Goal: Task Accomplishment & Management: Use online tool/utility

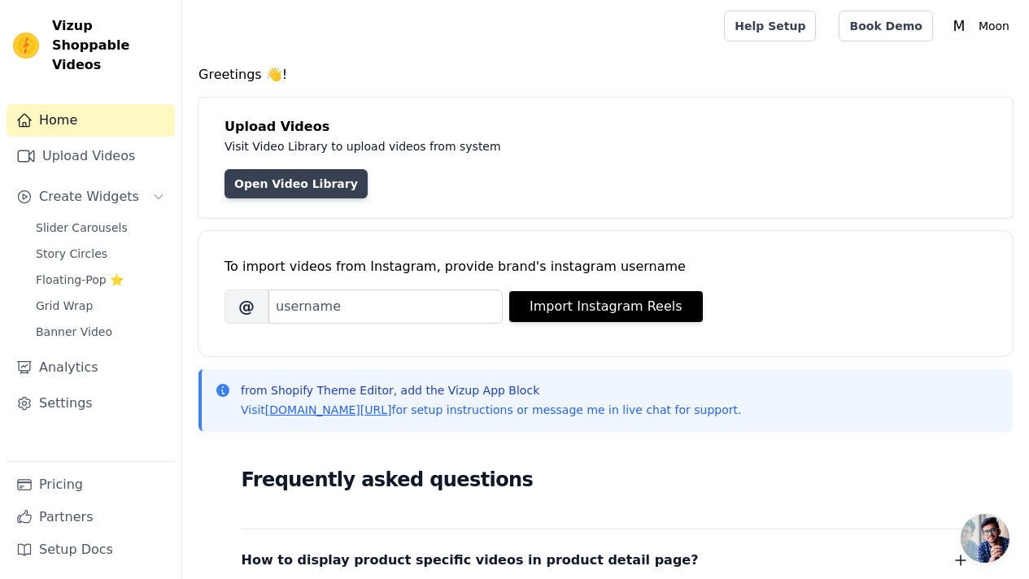
click at [324, 187] on link "Open Video Library" at bounding box center [296, 183] width 143 height 29
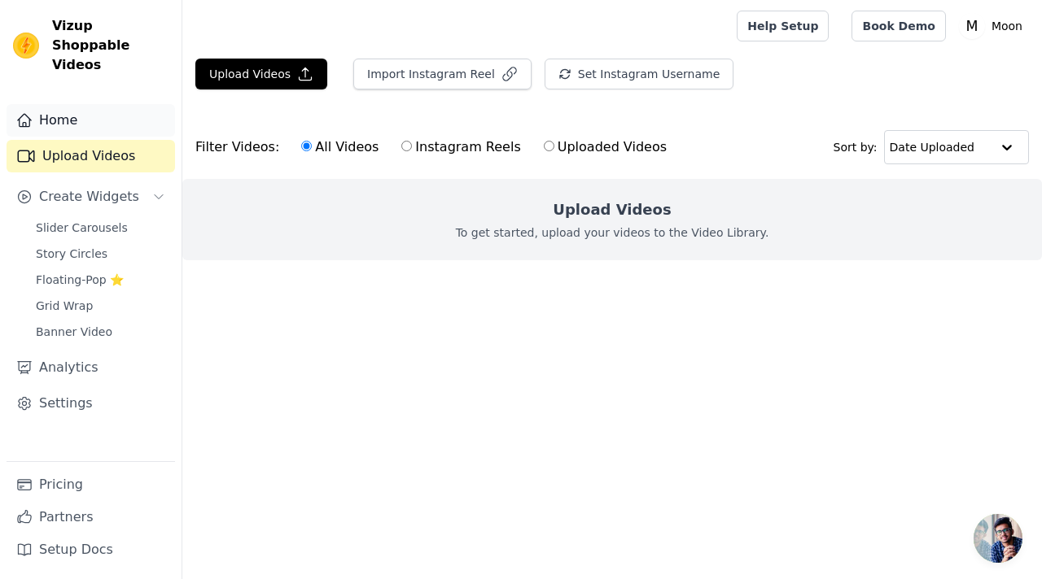
click at [98, 104] on link "Home" at bounding box center [91, 120] width 168 height 33
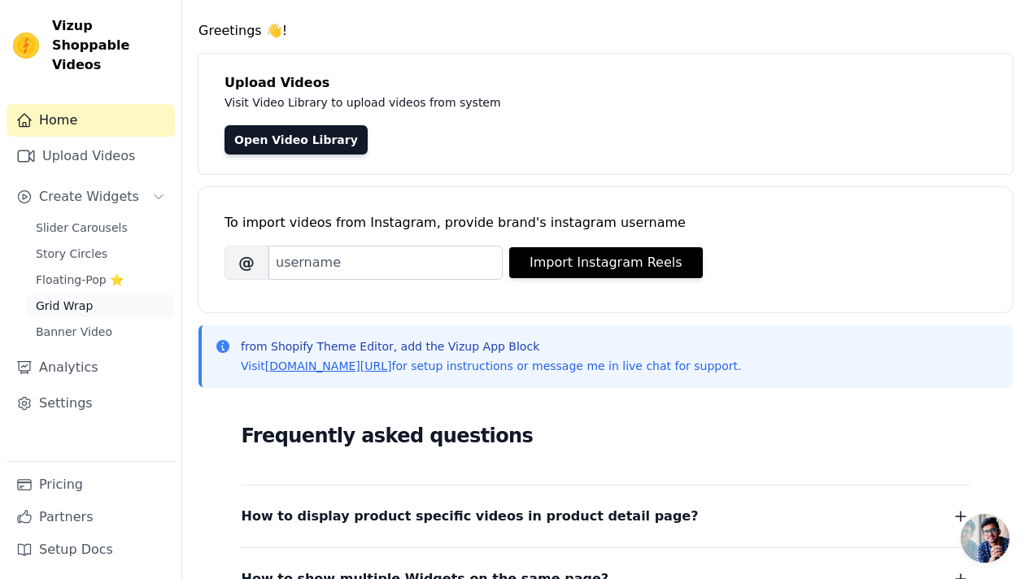
scroll to position [45, 0]
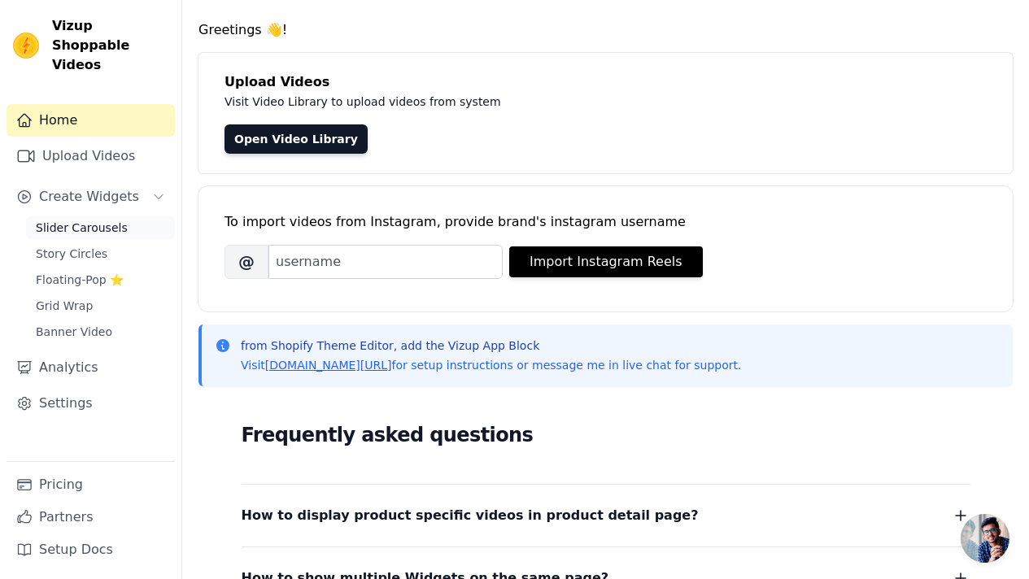
click at [102, 220] on span "Slider Carousels" at bounding box center [82, 228] width 92 height 16
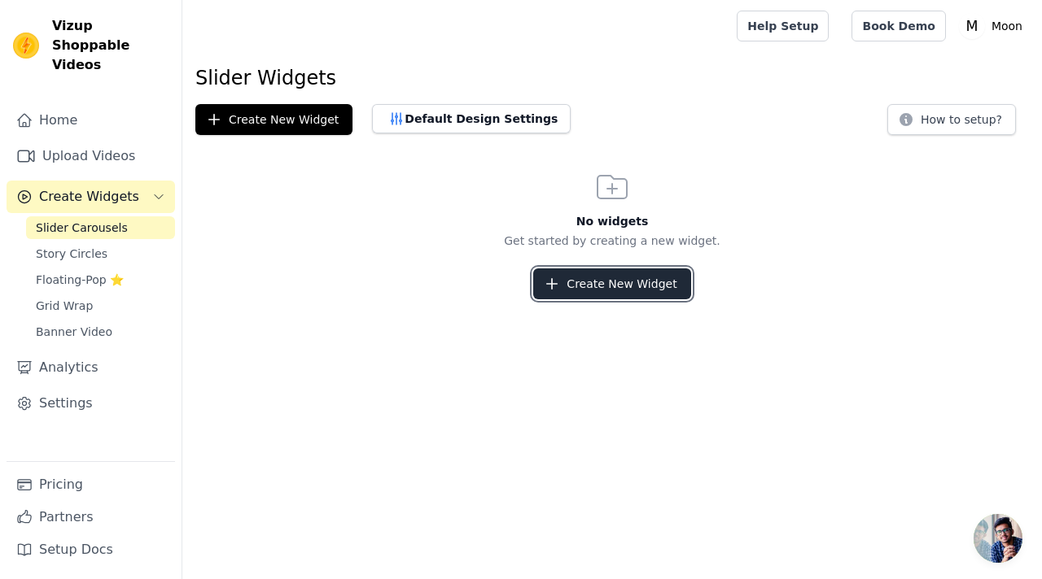
click at [580, 285] on button "Create New Widget" at bounding box center [611, 284] width 157 height 31
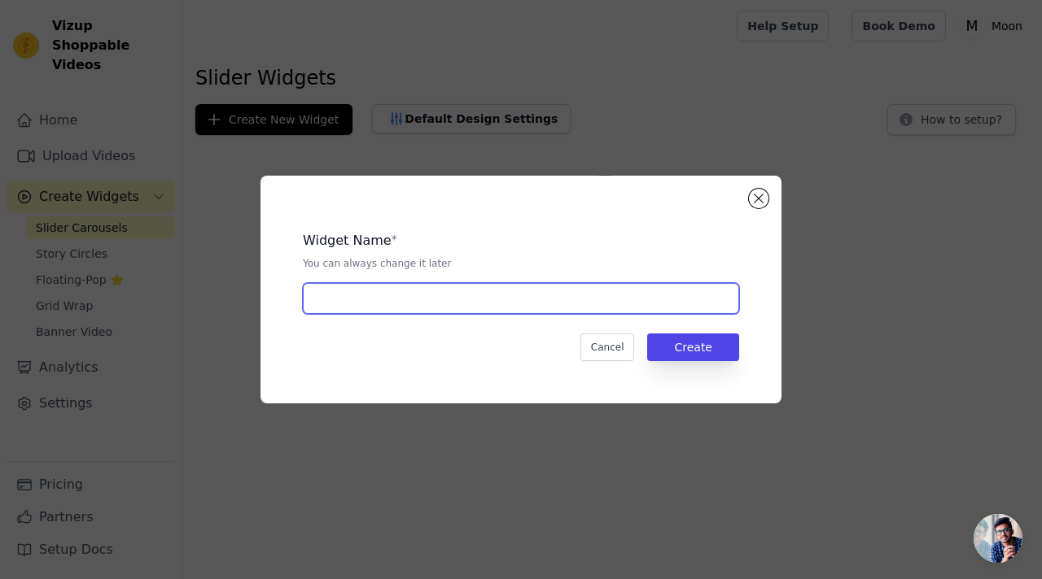
click at [542, 306] on input "text" at bounding box center [521, 298] width 436 height 31
type input "bag"
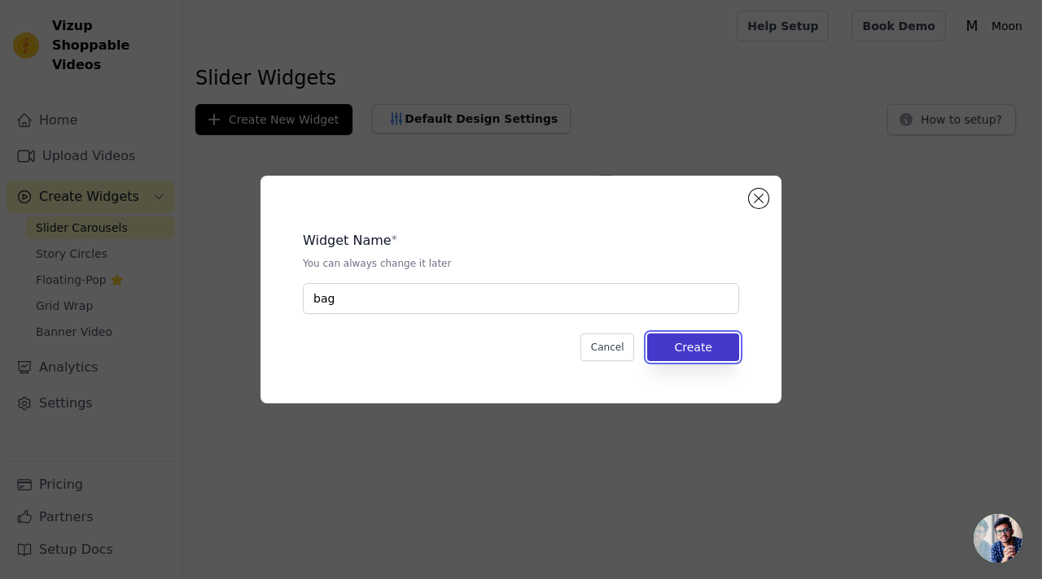
click at [697, 343] on button "Create" at bounding box center [693, 348] width 92 height 28
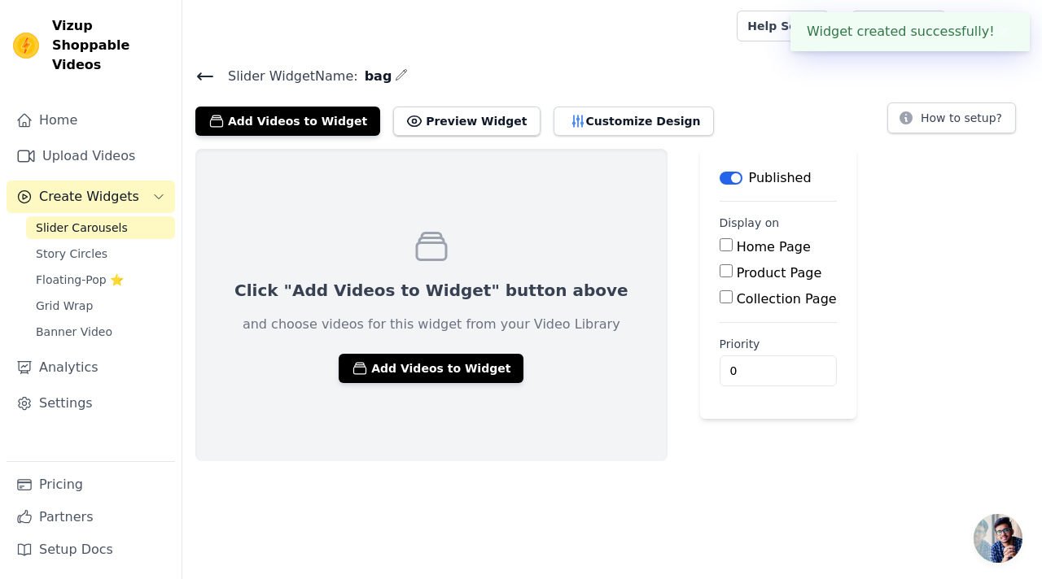
click at [736, 272] on label "Product Page" at bounding box center [778, 272] width 85 height 15
click at [719, 272] on input "Product Page" at bounding box center [725, 270] width 13 height 13
checkbox input "true"
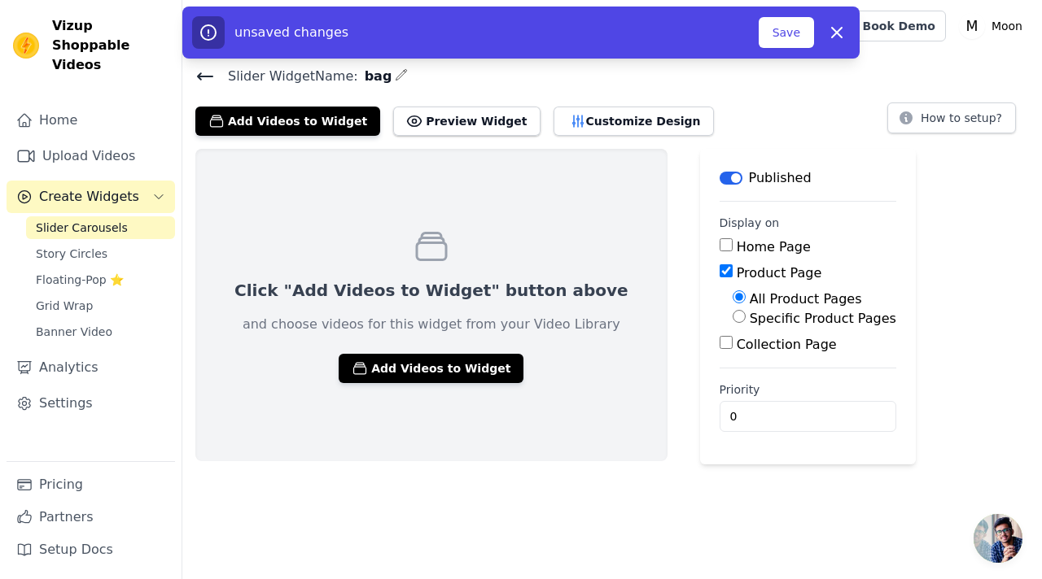
click at [749, 312] on label "Specific Product Pages" at bounding box center [822, 318] width 146 height 15
click at [733, 312] on input "Specific Product Pages" at bounding box center [738, 316] width 13 height 13
radio input "true"
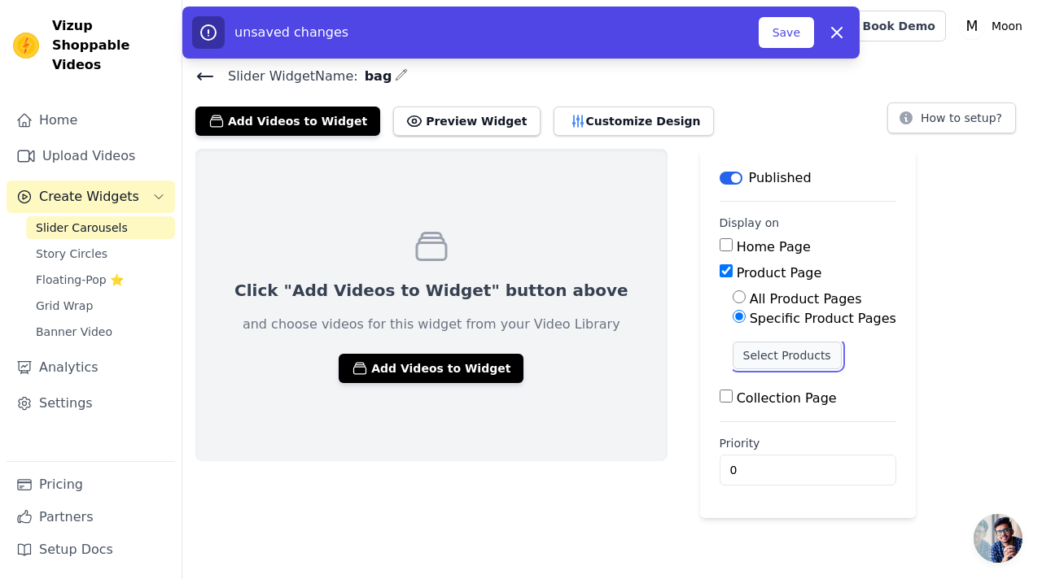
click at [737, 343] on button "Select Products" at bounding box center [786, 356] width 109 height 28
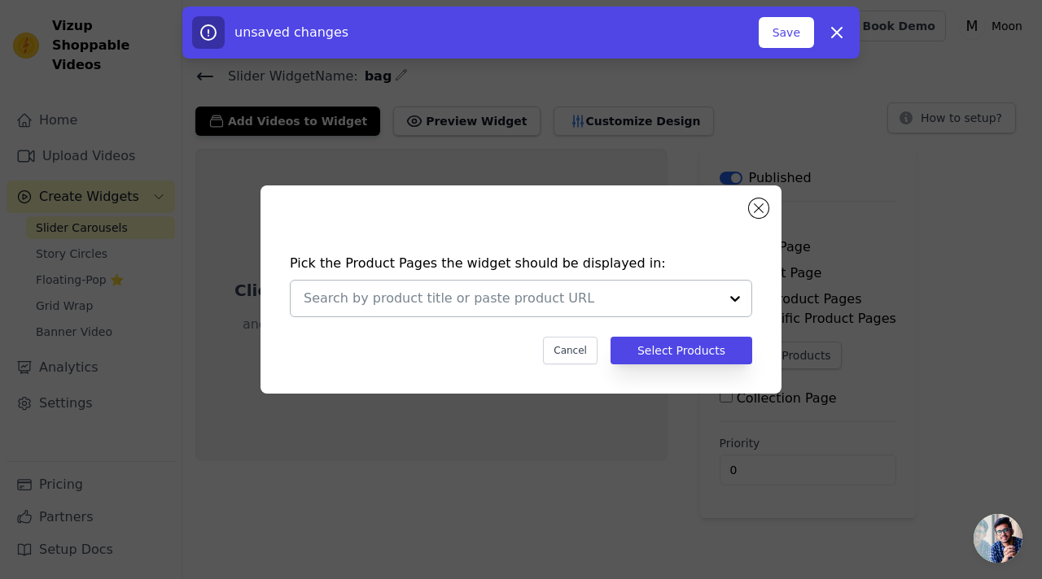
click at [606, 284] on div at bounding box center [511, 299] width 415 height 36
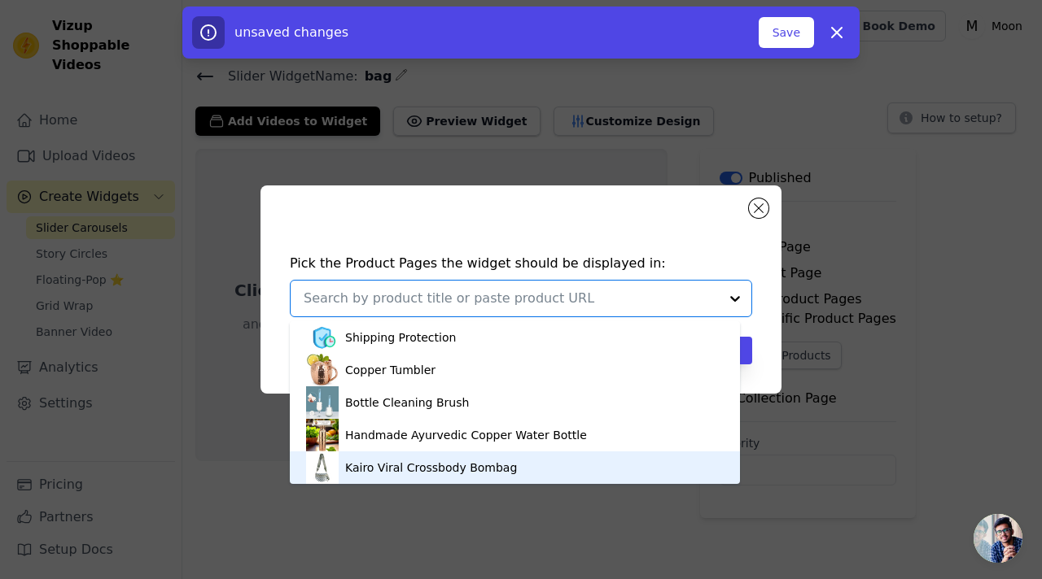
click at [503, 476] on div "Kairo Viral Crossbody Bombag" at bounding box center [514, 468] width 417 height 33
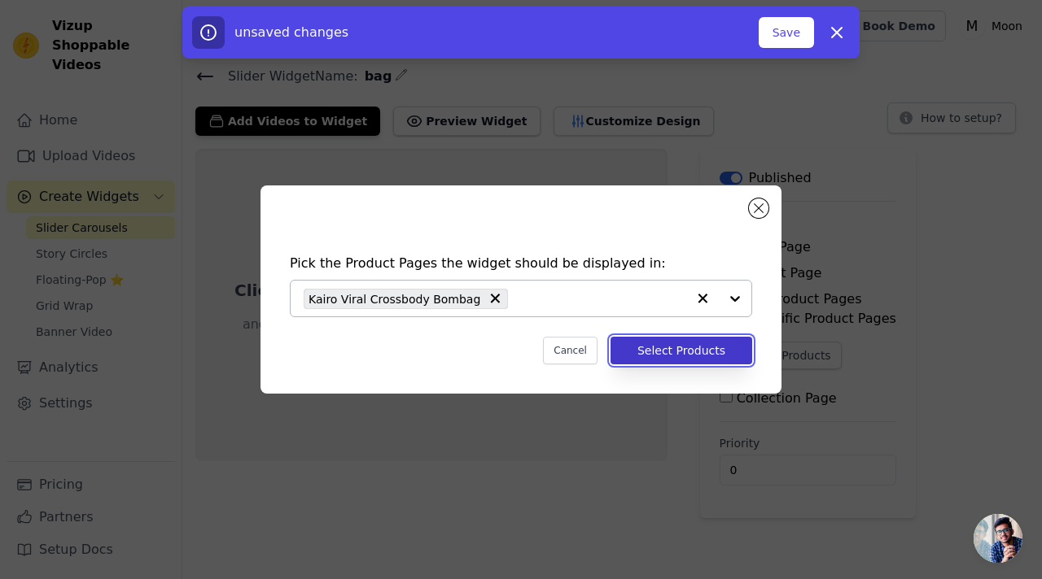
click at [701, 357] on button "Select Products" at bounding box center [681, 351] width 142 height 28
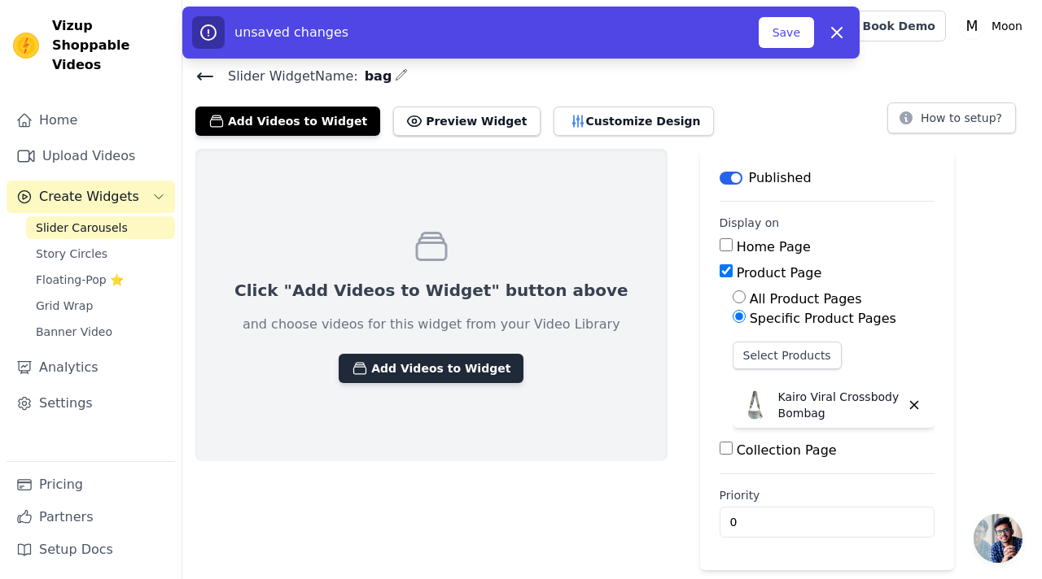
click at [459, 364] on button "Add Videos to Widget" at bounding box center [430, 368] width 185 height 29
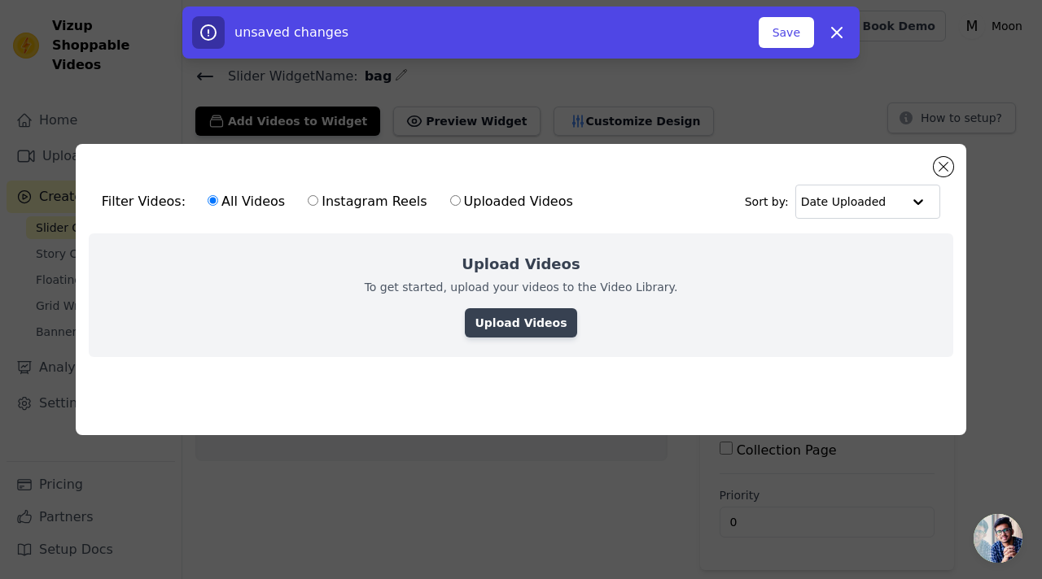
click at [548, 317] on link "Upload Videos" at bounding box center [520, 322] width 111 height 29
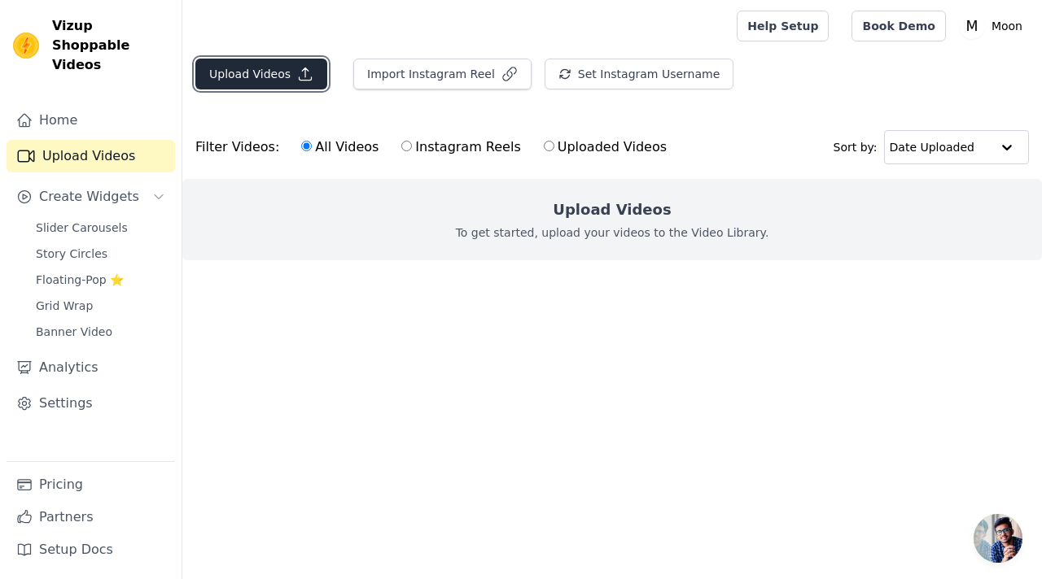
click at [266, 76] on button "Upload Videos" at bounding box center [261, 74] width 132 height 31
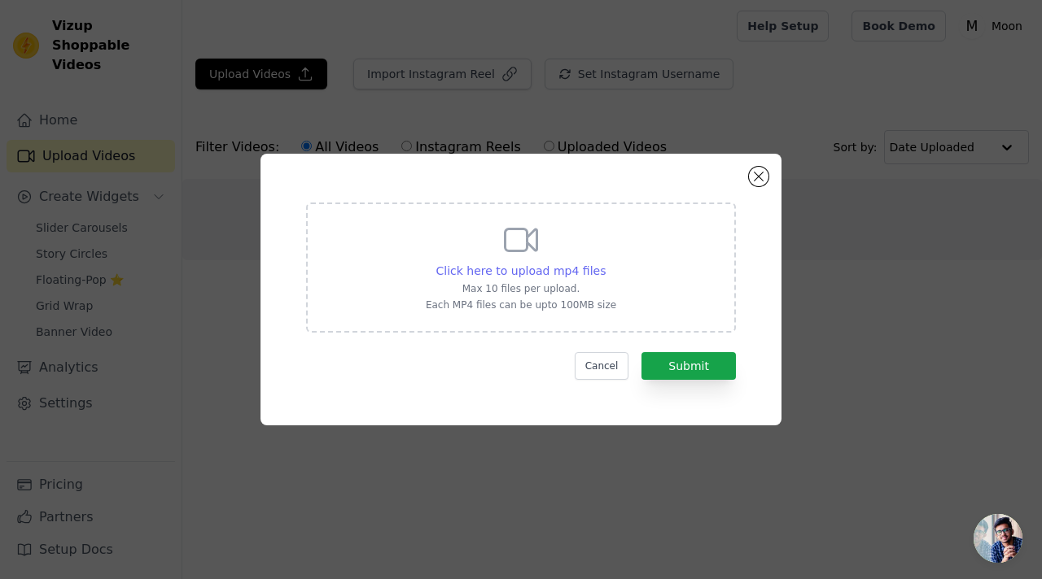
click at [532, 268] on span "Click here to upload mp4 files" at bounding box center [521, 270] width 170 height 13
click at [605, 263] on input "Click here to upload mp4 files Max 10 files per upload. Each MP4 files can be u…" at bounding box center [605, 262] width 1 height 1
type input "C:\fakepath\30.mp4"
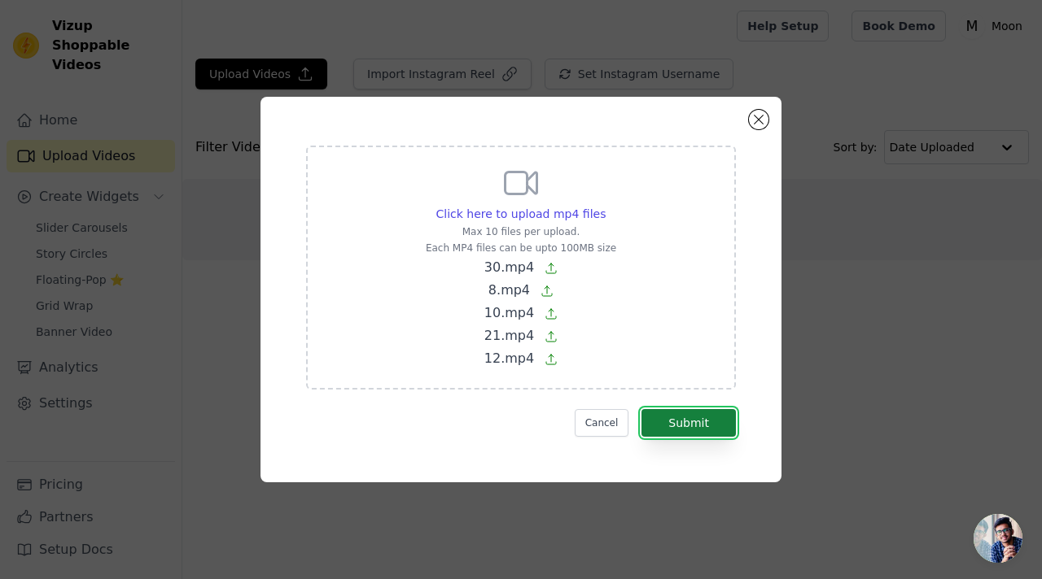
click at [710, 422] on button "Submit" at bounding box center [688, 423] width 94 height 28
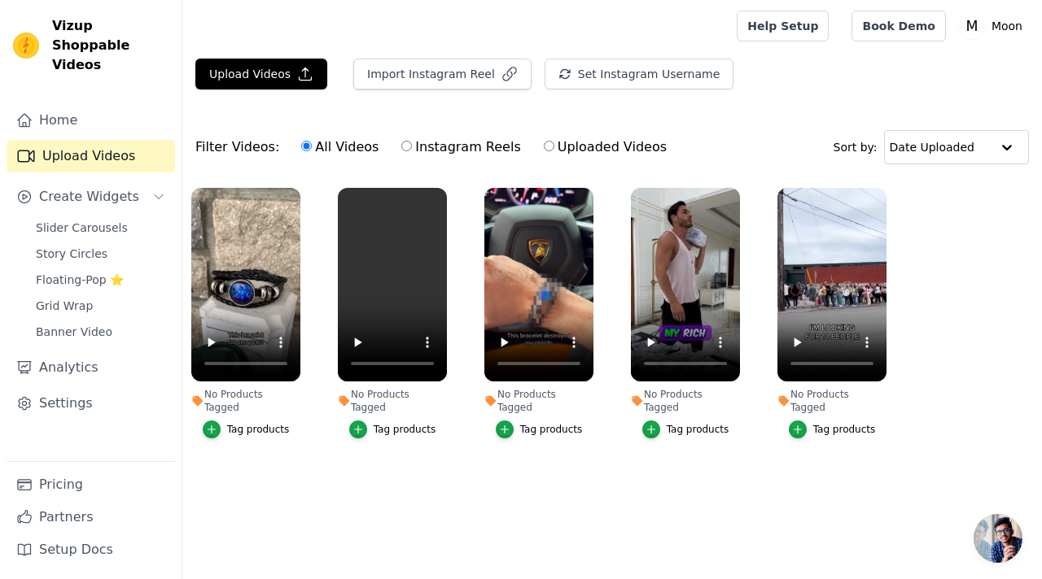
click at [269, 423] on div "Tag products" at bounding box center [258, 429] width 63 height 13
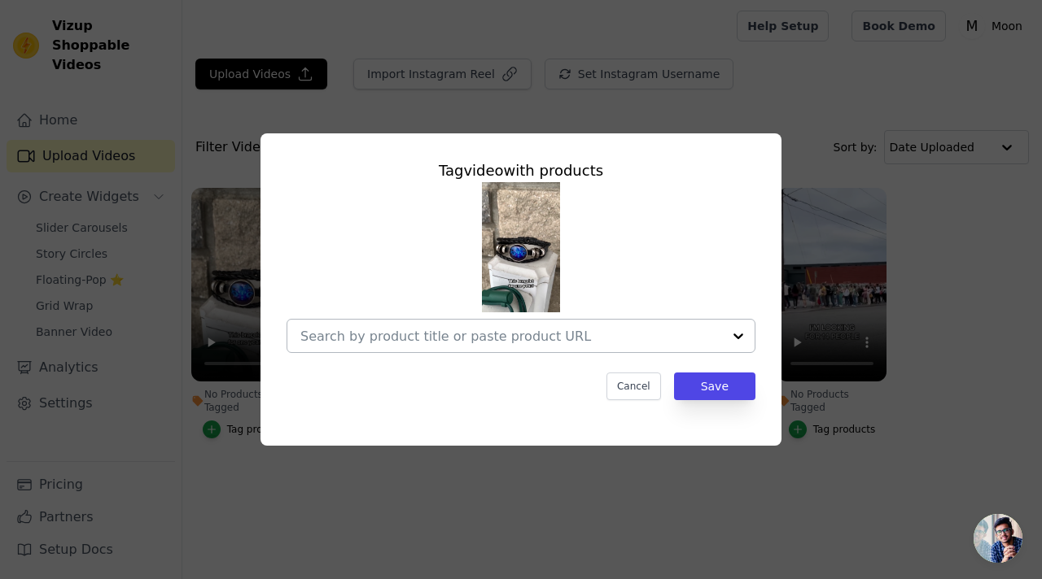
click at [397, 345] on div at bounding box center [510, 336] width 421 height 33
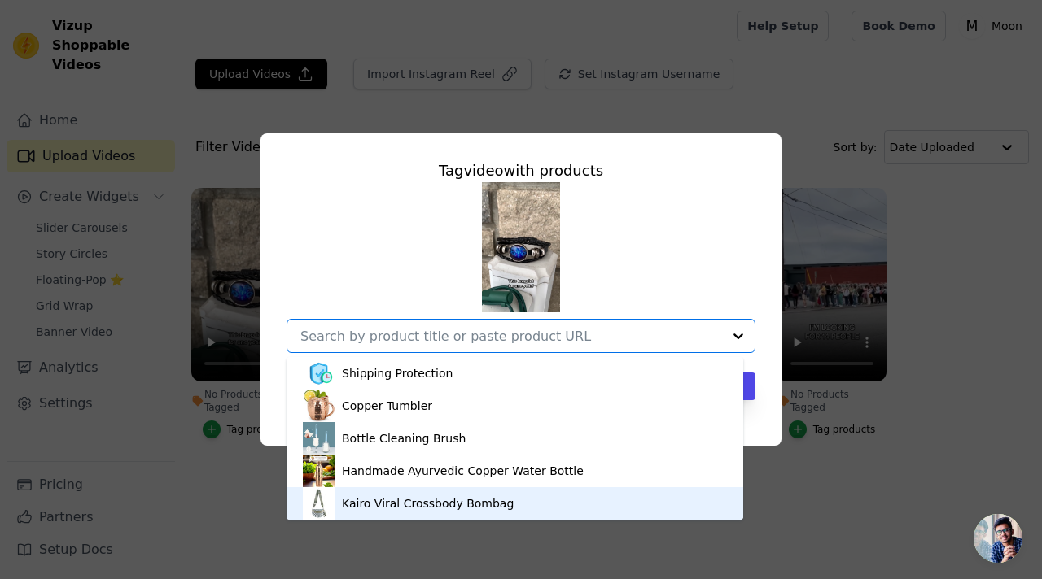
click at [410, 507] on div "Kairo Viral Crossbody Bombag" at bounding box center [428, 504] width 172 height 16
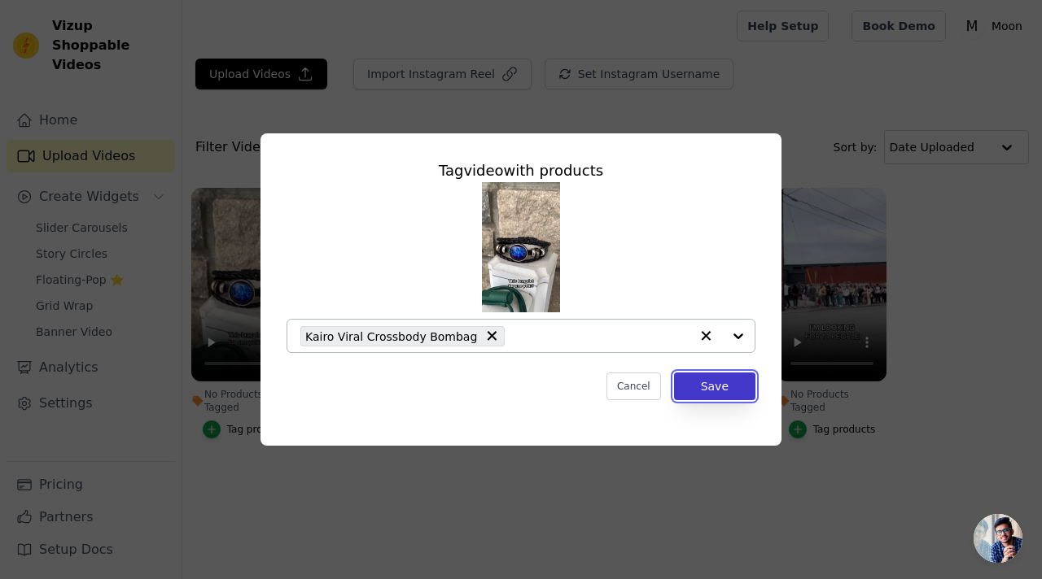
click at [714, 386] on button "Save" at bounding box center [714, 387] width 81 height 28
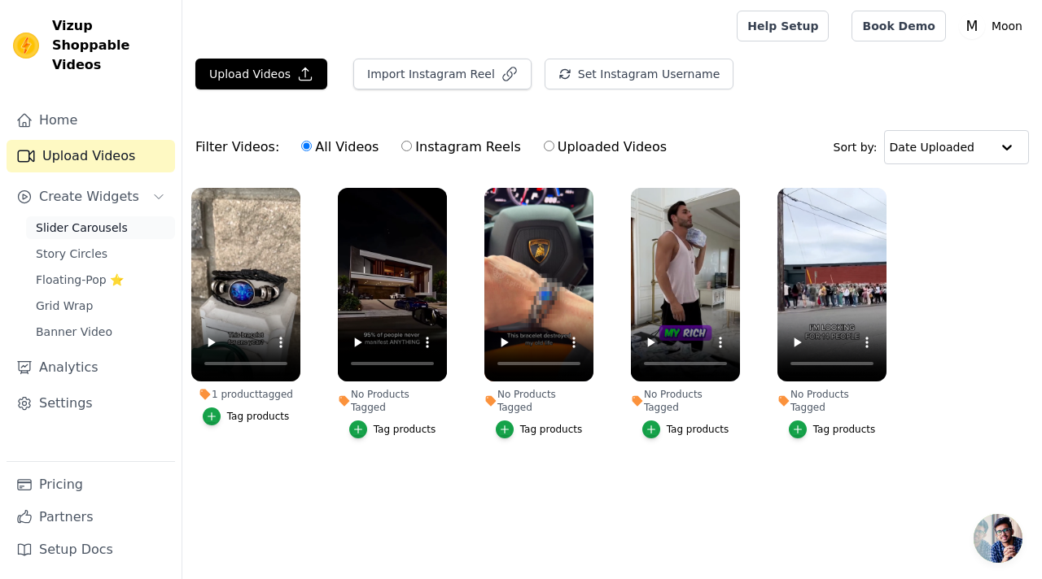
click at [129, 216] on link "Slider Carousels" at bounding box center [100, 227] width 149 height 23
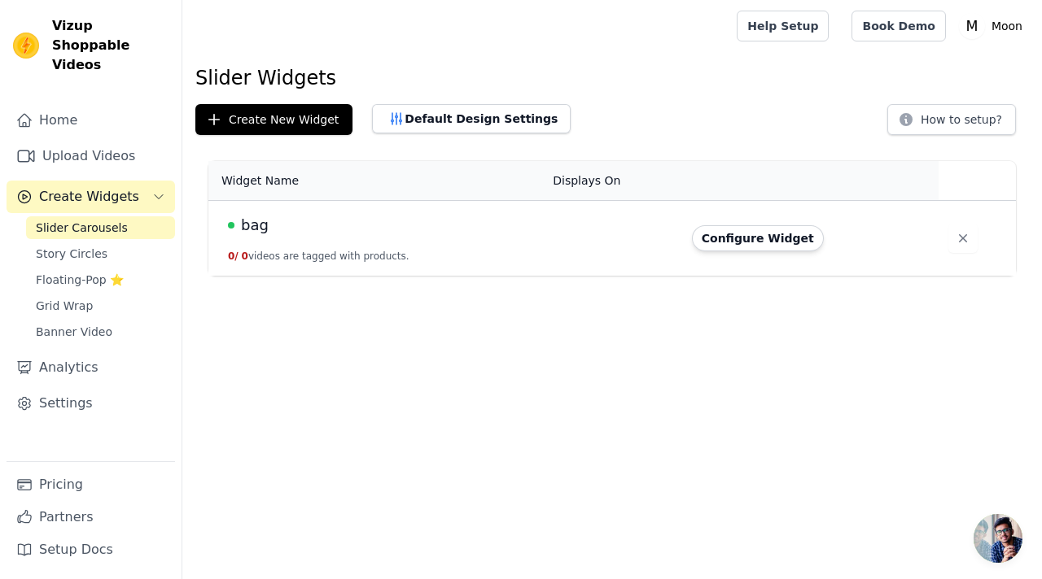
click at [369, 242] on td "bag 0 / 0 videos are tagged with products." at bounding box center [375, 239] width 334 height 76
click at [753, 245] on button "Configure Widget" at bounding box center [758, 238] width 132 height 26
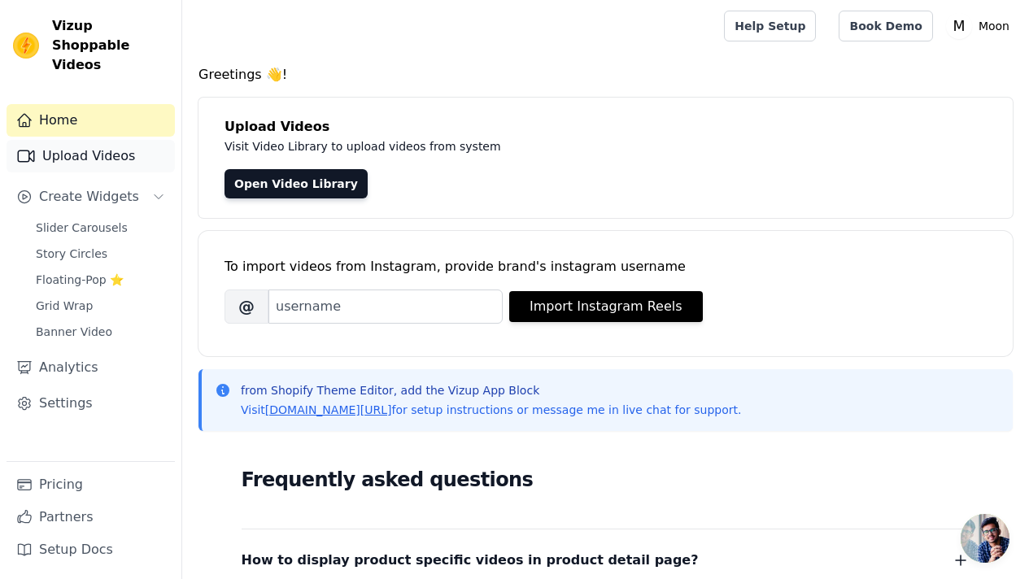
click at [118, 145] on link "Upload Videos" at bounding box center [91, 156] width 168 height 33
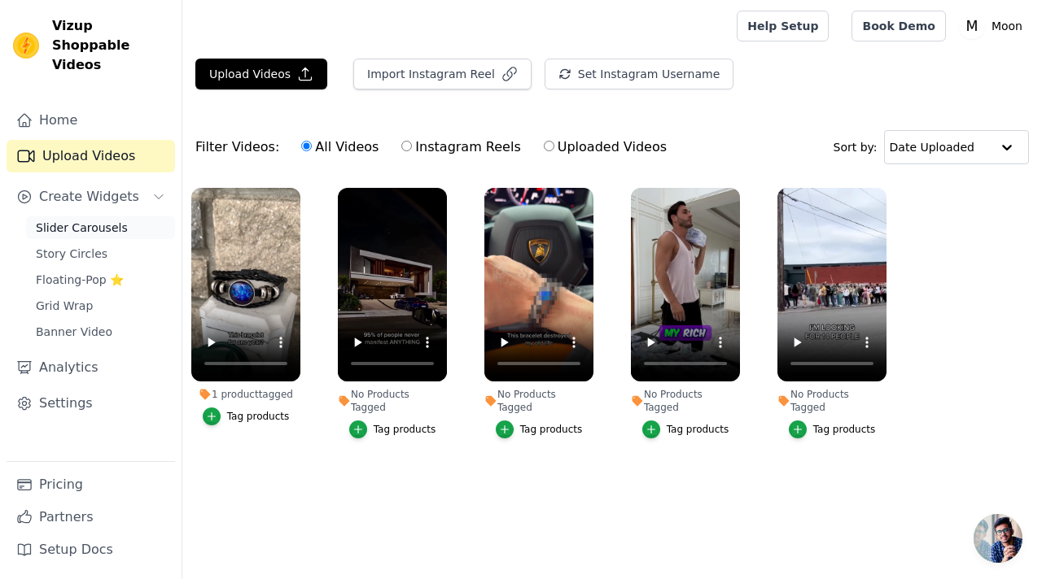
click at [82, 220] on span "Slider Carousels" at bounding box center [82, 228] width 92 height 16
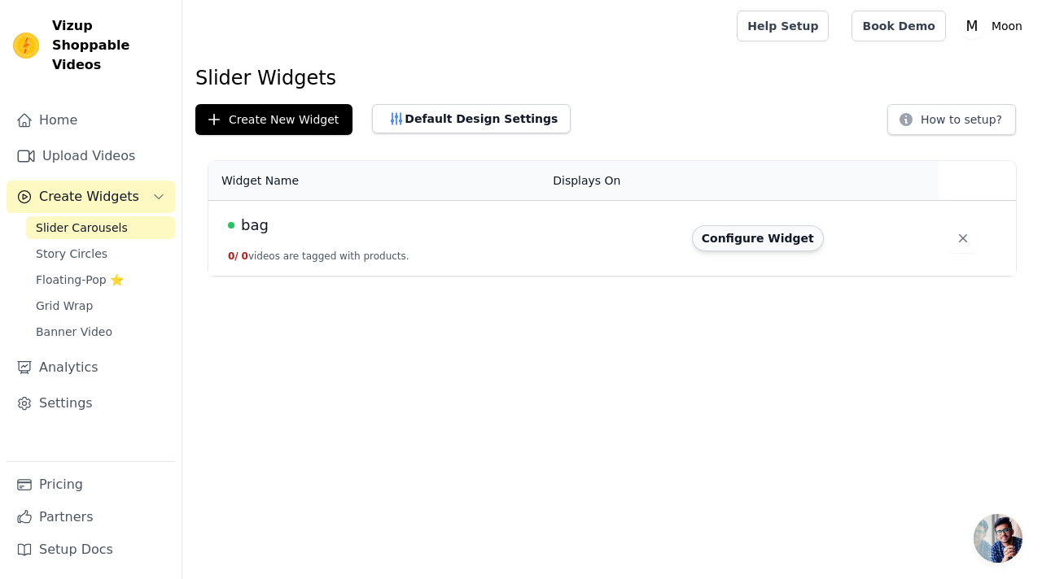
click at [732, 234] on button "Configure Widget" at bounding box center [758, 238] width 132 height 26
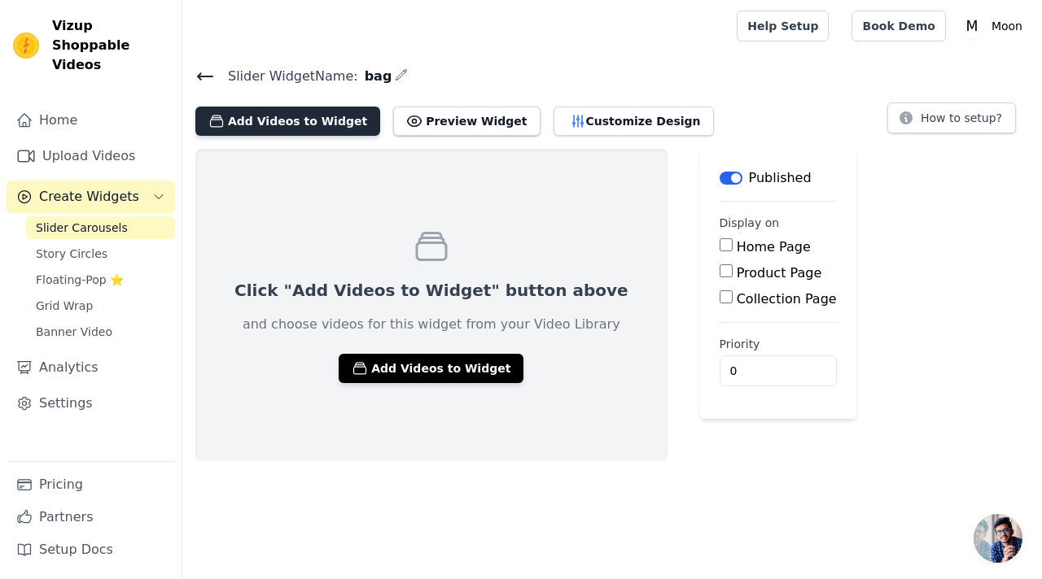
click at [329, 130] on button "Add Videos to Widget" at bounding box center [287, 121] width 185 height 29
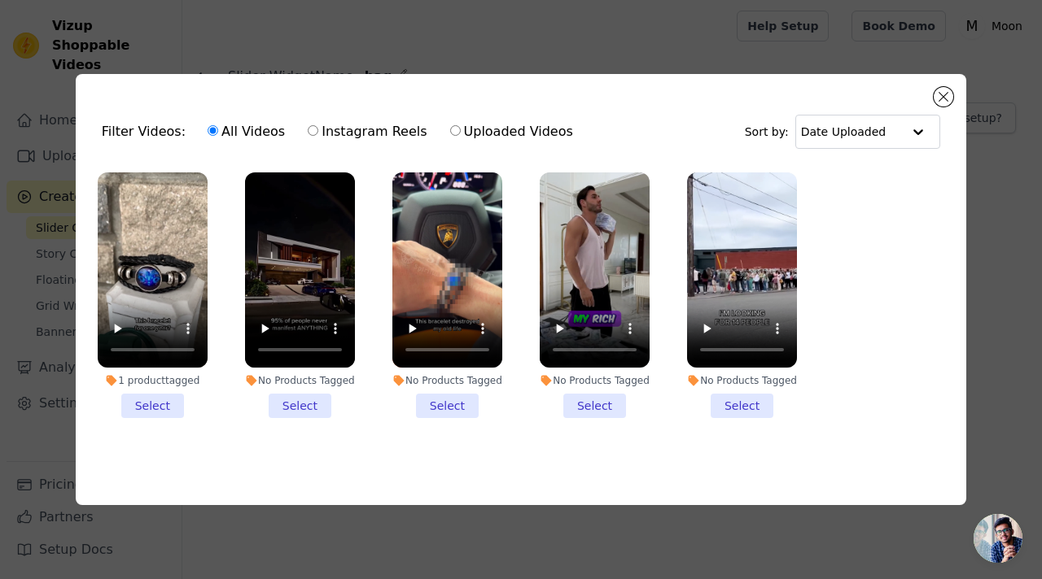
click at [158, 401] on li "1 product tagged Select" at bounding box center [153, 296] width 110 height 246
click at [0, 0] on input "1 product tagged Select" at bounding box center [0, 0] width 0 height 0
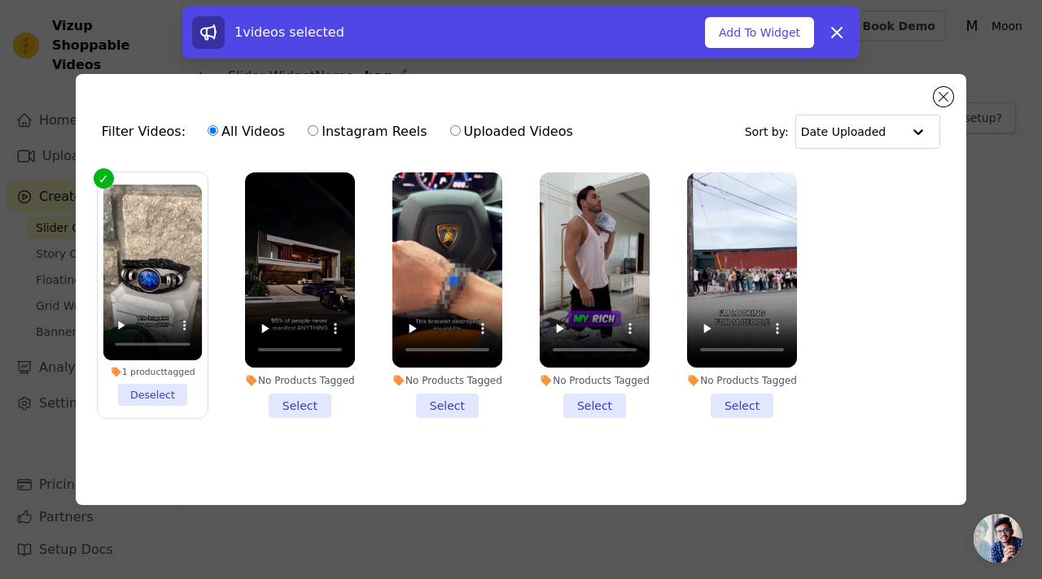
click at [300, 408] on li "No Products Tagged Select" at bounding box center [300, 296] width 110 height 246
click at [0, 0] on input "No Products Tagged Select" at bounding box center [0, 0] width 0 height 0
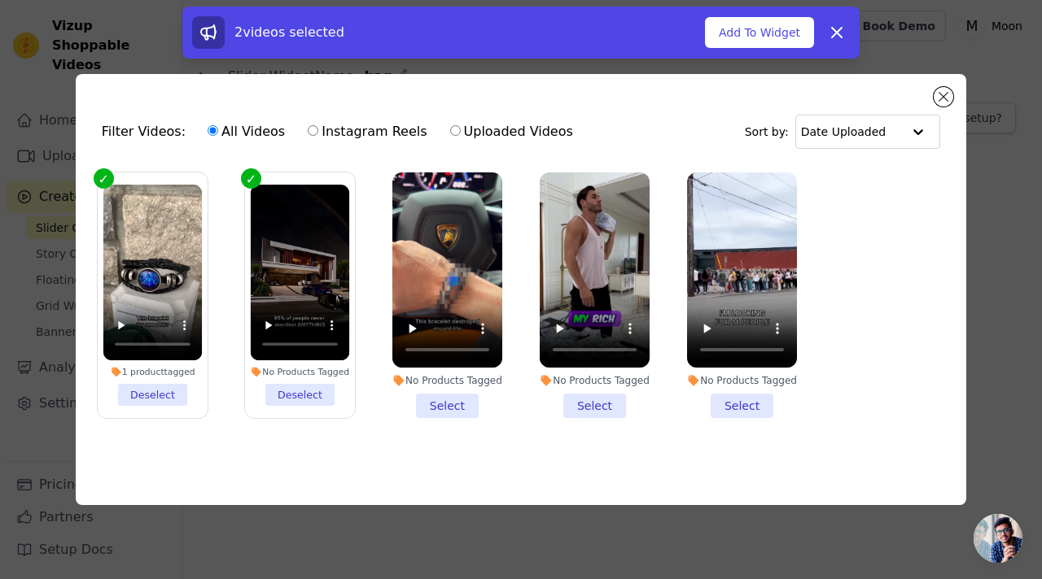
click at [412, 392] on li "No Products Tagged Select" at bounding box center [447, 296] width 110 height 246
click at [0, 0] on input "No Products Tagged Select" at bounding box center [0, 0] width 0 height 0
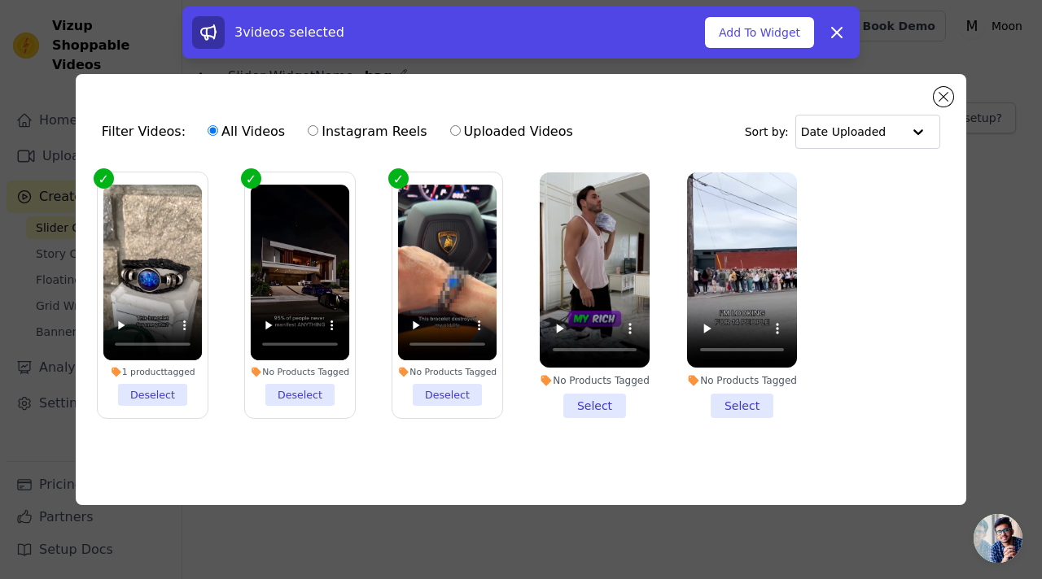
click at [627, 384] on li "No Products Tagged Select" at bounding box center [594, 296] width 110 height 246
click at [0, 0] on input "No Products Tagged Select" at bounding box center [0, 0] width 0 height 0
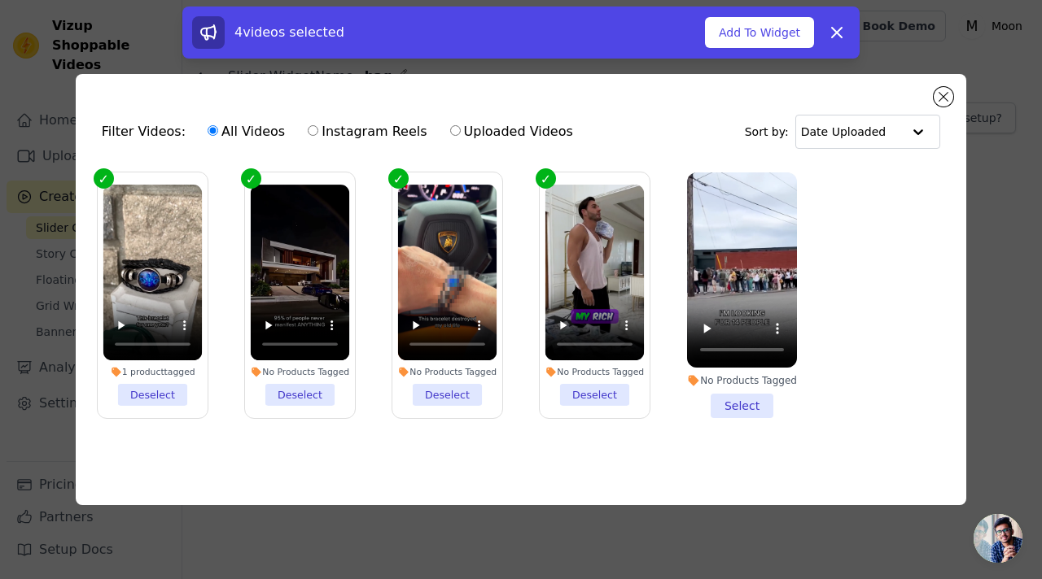
click at [723, 398] on li "No Products Tagged Select" at bounding box center [742, 296] width 110 height 246
click at [0, 0] on input "No Products Tagged Select" at bounding box center [0, 0] width 0 height 0
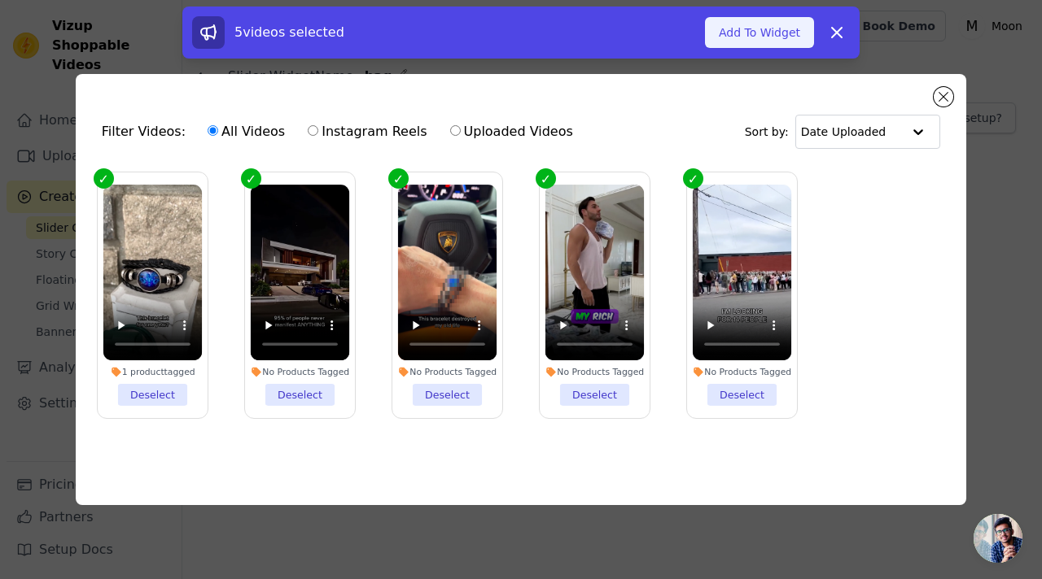
click at [775, 35] on button "Add To Widget" at bounding box center [759, 32] width 109 height 31
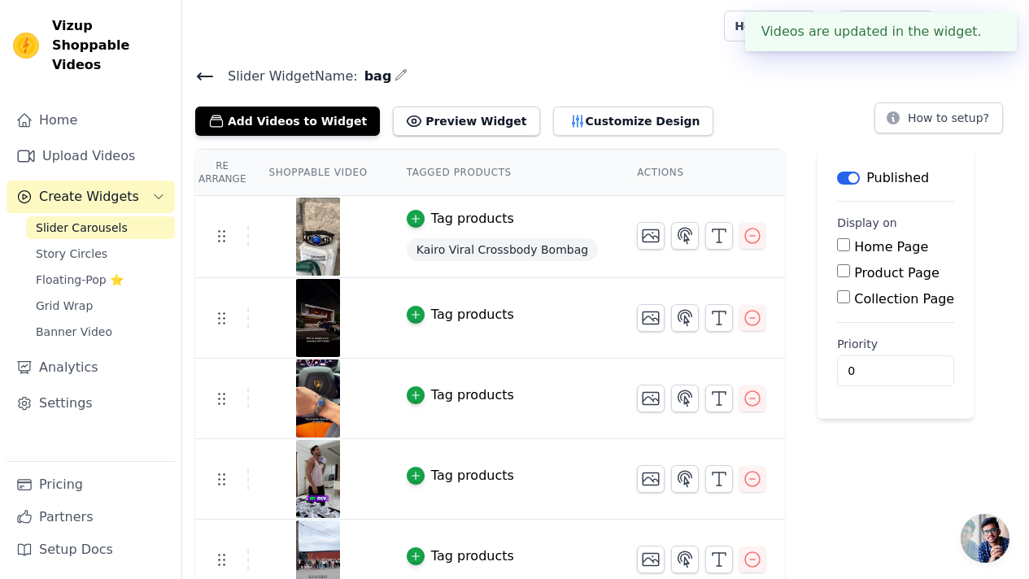
scroll to position [20, 0]
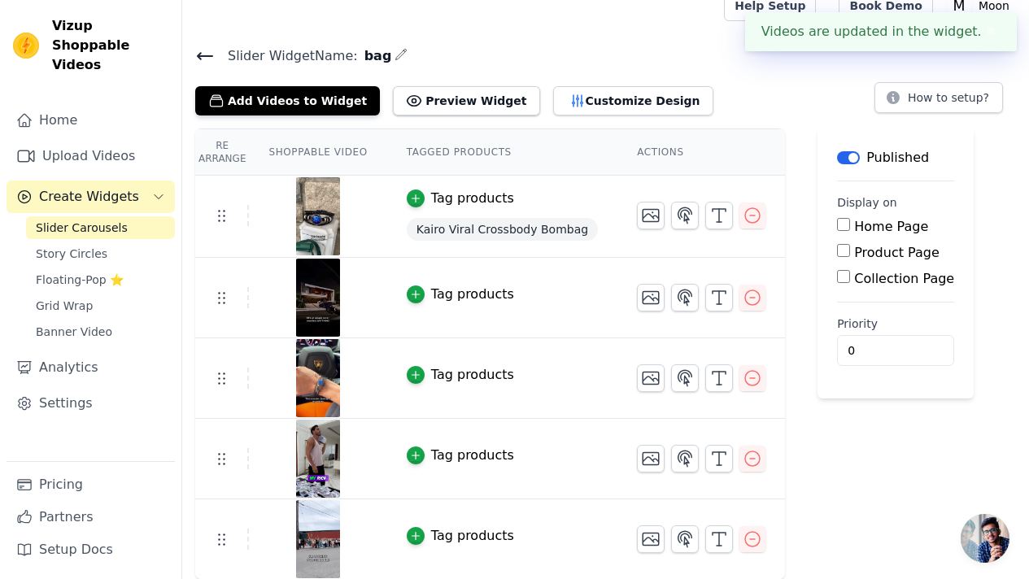
click at [889, 255] on label "Product Page" at bounding box center [896, 252] width 85 height 15
click at [850, 255] on input "Product Page" at bounding box center [843, 250] width 13 height 13
checkbox input "true"
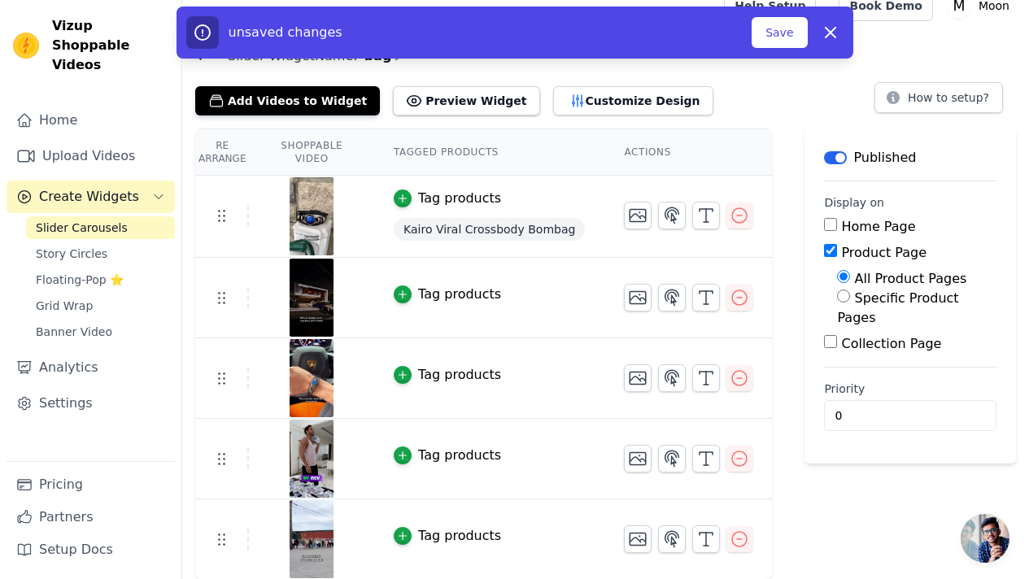
click at [907, 297] on label "Specific Product Pages" at bounding box center [897, 307] width 121 height 35
click at [850, 297] on input "Specific Product Pages" at bounding box center [843, 296] width 13 height 13
radio input "true"
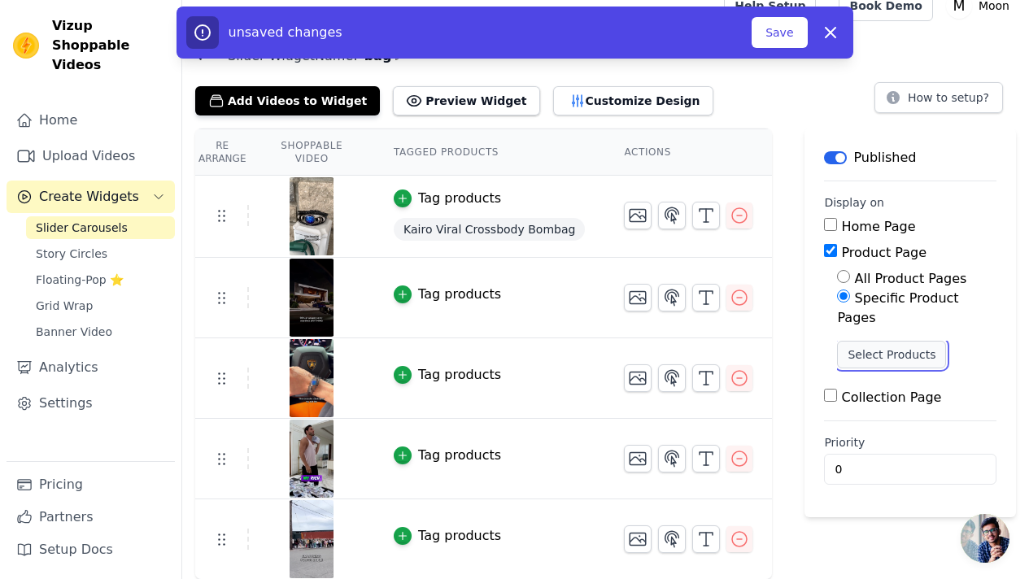
click at [889, 341] on button "Select Products" at bounding box center [891, 355] width 109 height 28
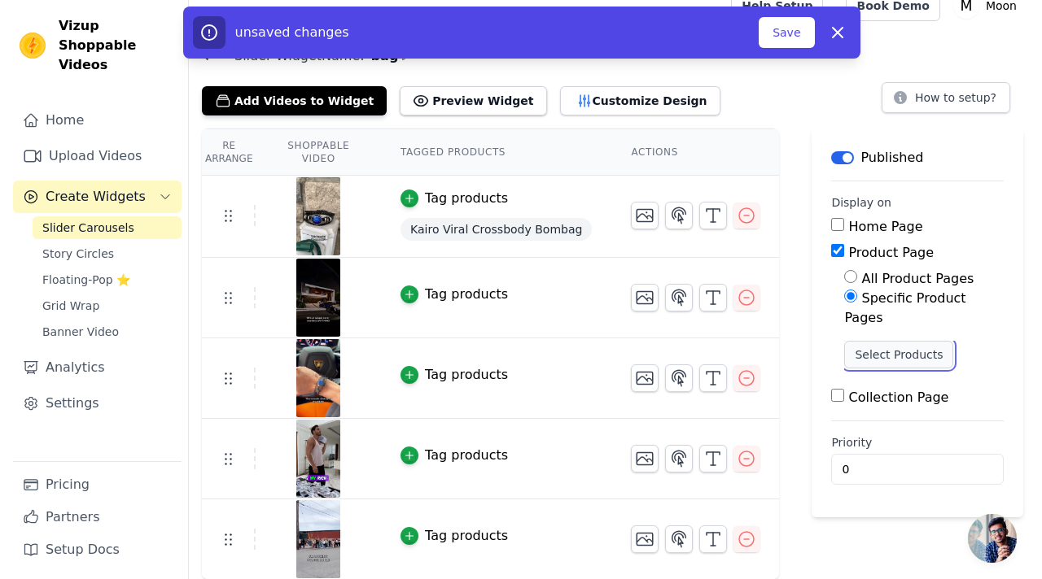
scroll to position [0, 0]
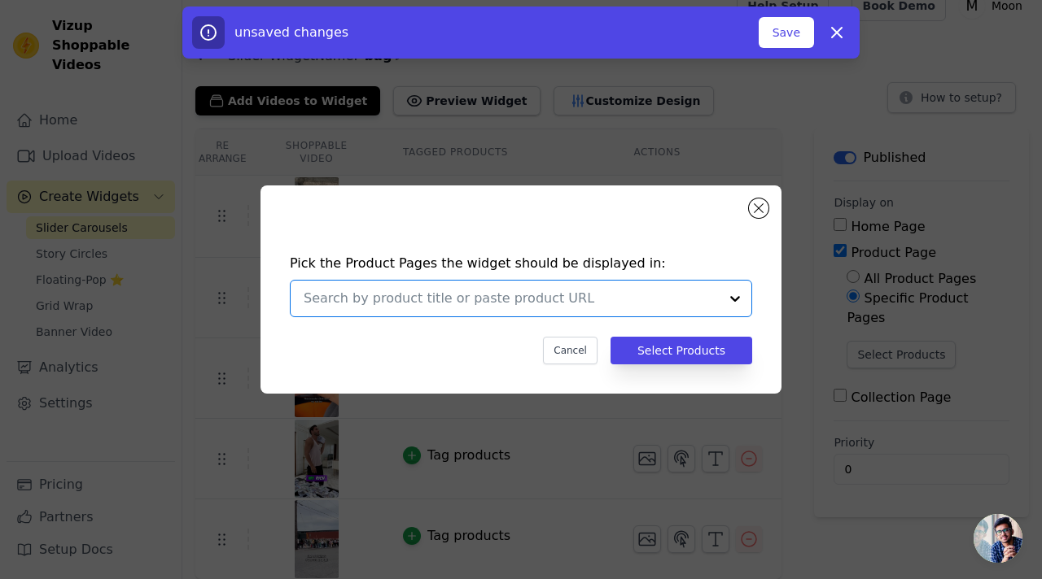
click at [567, 290] on input "text" at bounding box center [511, 299] width 415 height 20
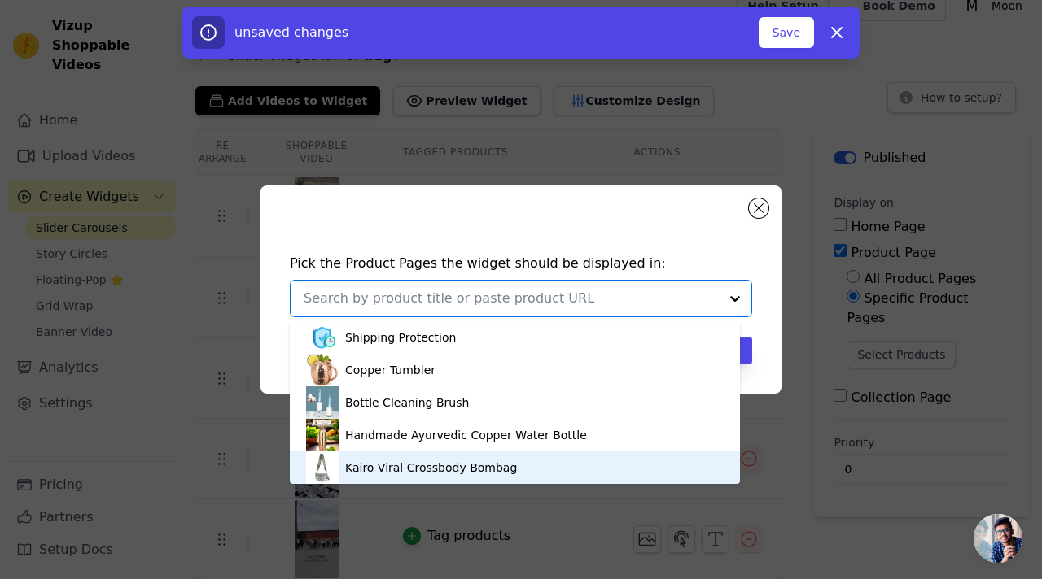
click at [452, 474] on div "Kairo Viral Crossbody Bombag" at bounding box center [431, 468] width 172 height 16
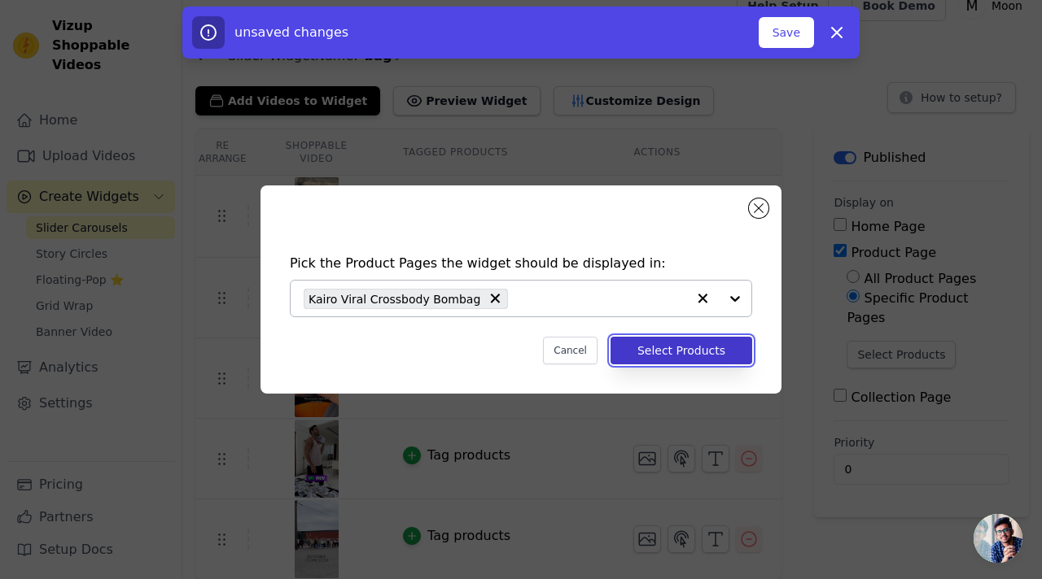
click at [688, 357] on button "Select Products" at bounding box center [681, 351] width 142 height 28
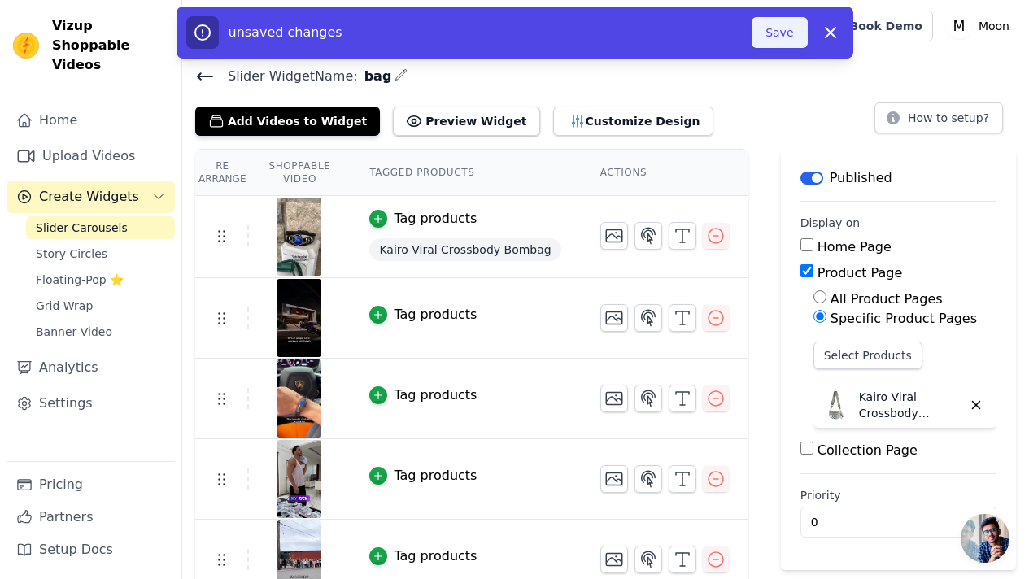
click at [782, 33] on button "Save" at bounding box center [779, 32] width 55 height 31
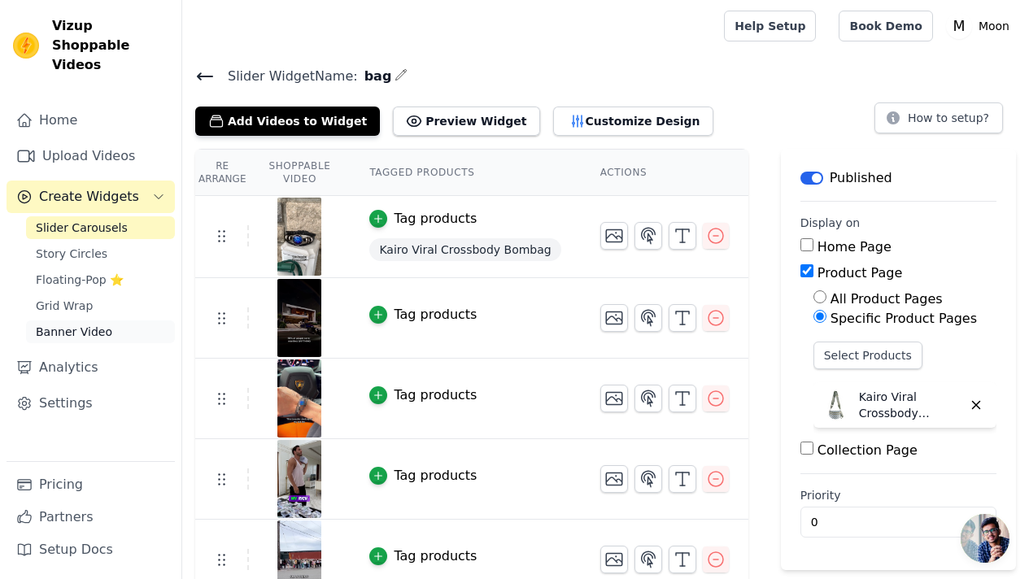
click at [100, 324] on span "Banner Video" at bounding box center [74, 332] width 76 height 16
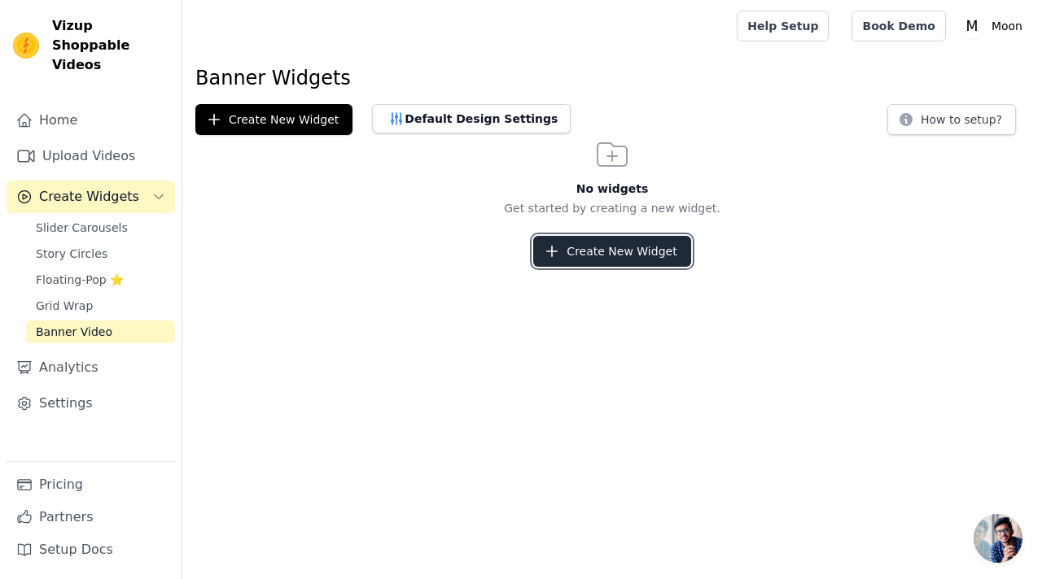
click at [646, 258] on button "Create New Widget" at bounding box center [611, 251] width 157 height 31
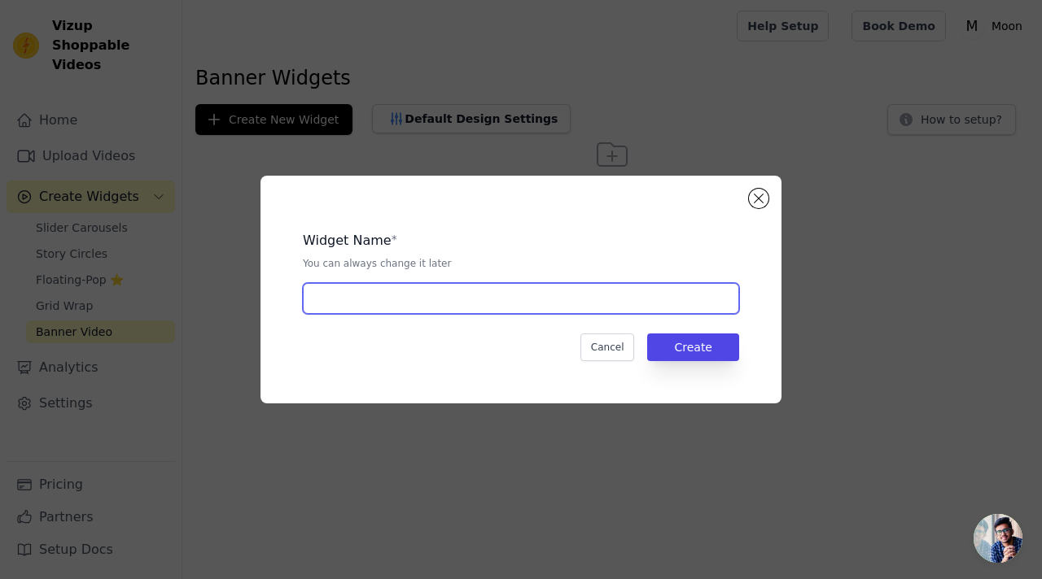
click at [546, 311] on input "text" at bounding box center [521, 298] width 436 height 31
type input "bag"
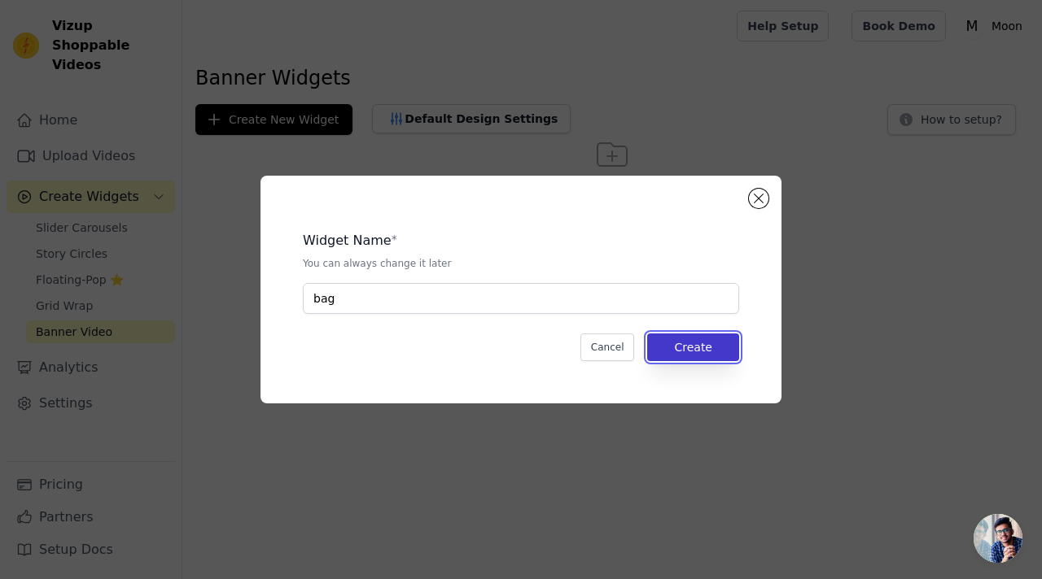
click at [710, 352] on button "Create" at bounding box center [693, 348] width 92 height 28
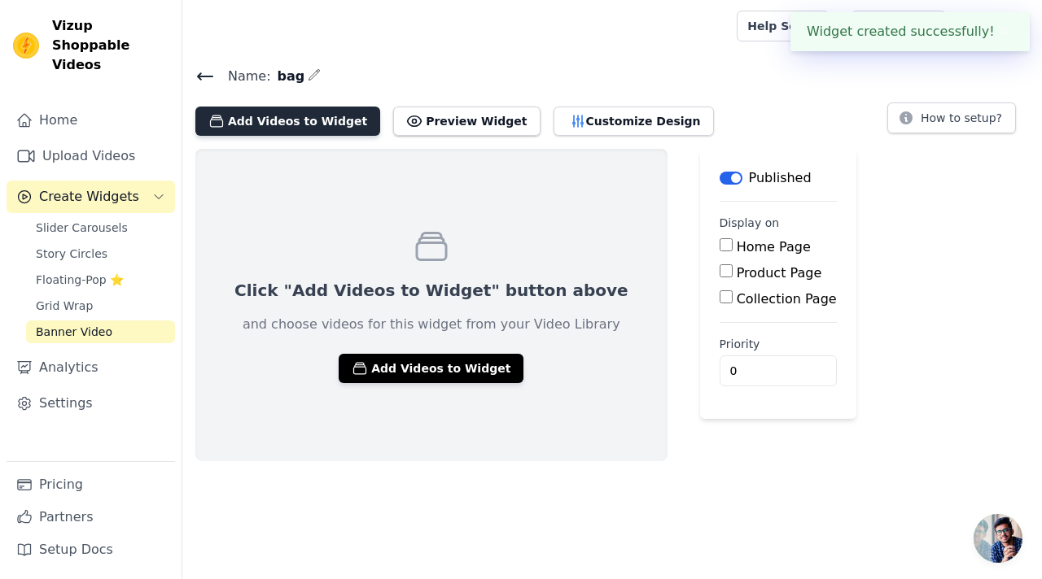
click at [331, 122] on button "Add Videos to Widget" at bounding box center [287, 121] width 185 height 29
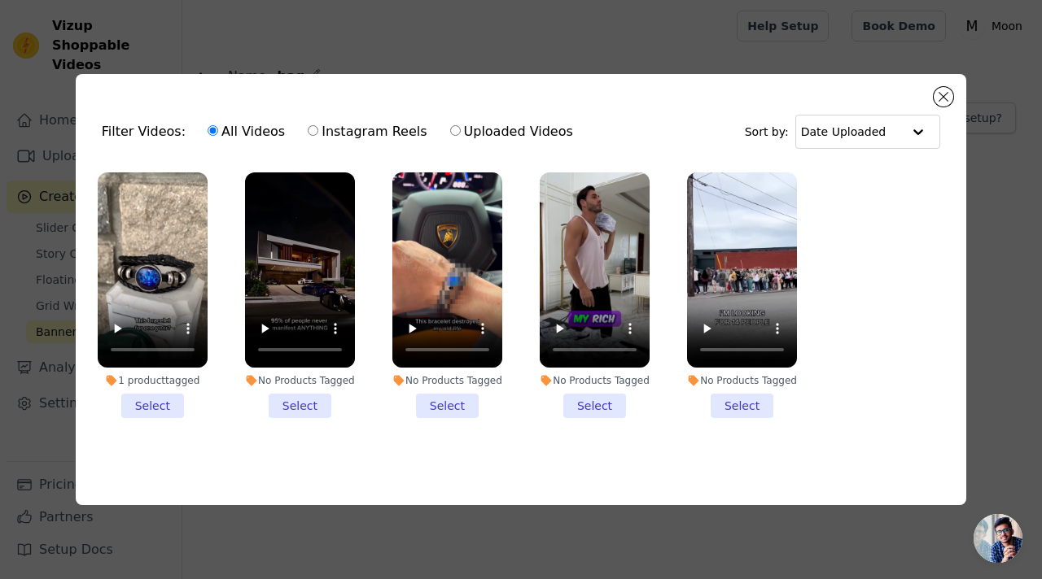
click at [146, 413] on li "1 product tagged Select" at bounding box center [153, 296] width 110 height 246
click at [0, 0] on input "1 product tagged Select" at bounding box center [0, 0] width 0 height 0
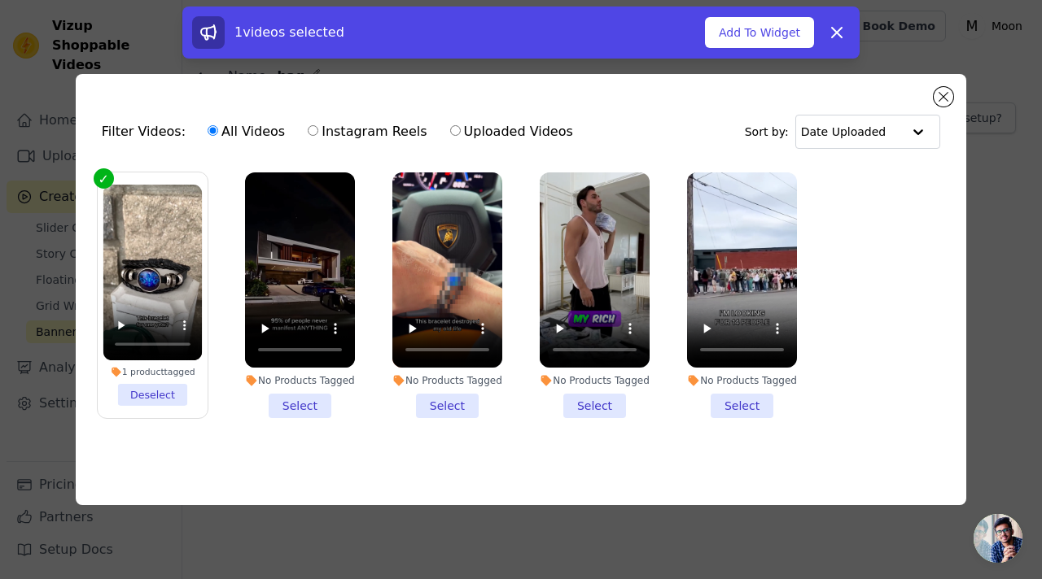
click at [322, 404] on li "No Products Tagged Select" at bounding box center [300, 296] width 110 height 246
click at [0, 0] on input "No Products Tagged Select" at bounding box center [0, 0] width 0 height 0
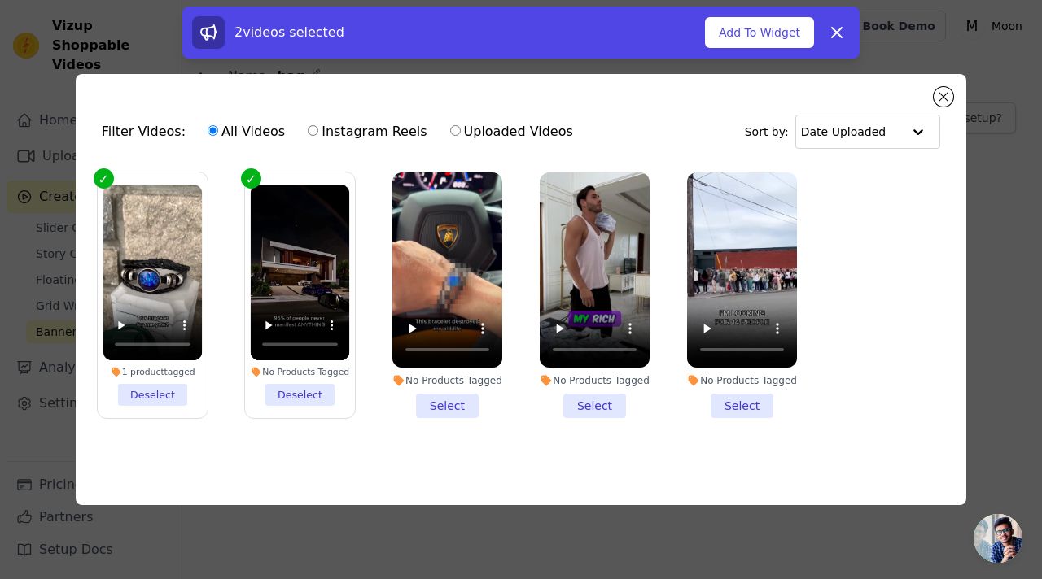
click at [465, 404] on li "No Products Tagged Select" at bounding box center [447, 296] width 110 height 246
click at [0, 0] on input "No Products Tagged Select" at bounding box center [0, 0] width 0 height 0
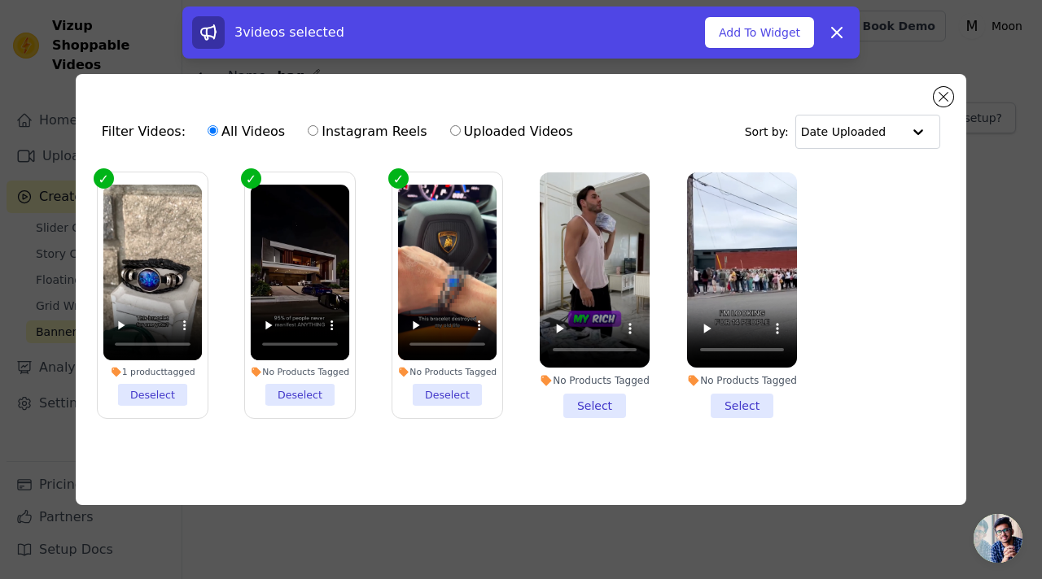
click at [567, 404] on li "No Products Tagged Select" at bounding box center [594, 296] width 110 height 246
click at [0, 0] on input "No Products Tagged Select" at bounding box center [0, 0] width 0 height 0
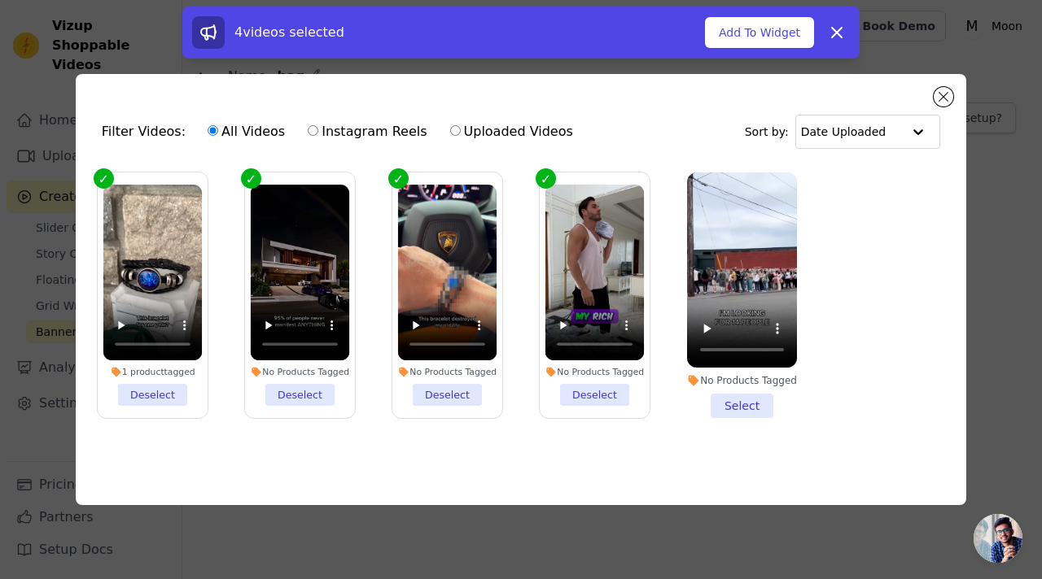
click at [745, 397] on li "No Products Tagged Select" at bounding box center [742, 296] width 110 height 246
click at [0, 0] on input "No Products Tagged Select" at bounding box center [0, 0] width 0 height 0
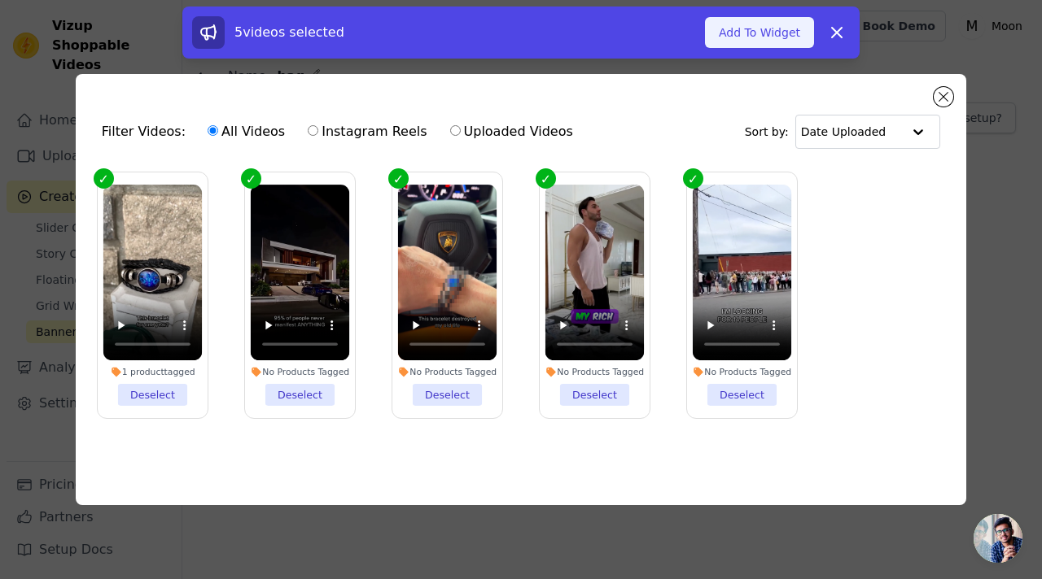
click at [764, 38] on button "Add To Widget" at bounding box center [759, 32] width 109 height 31
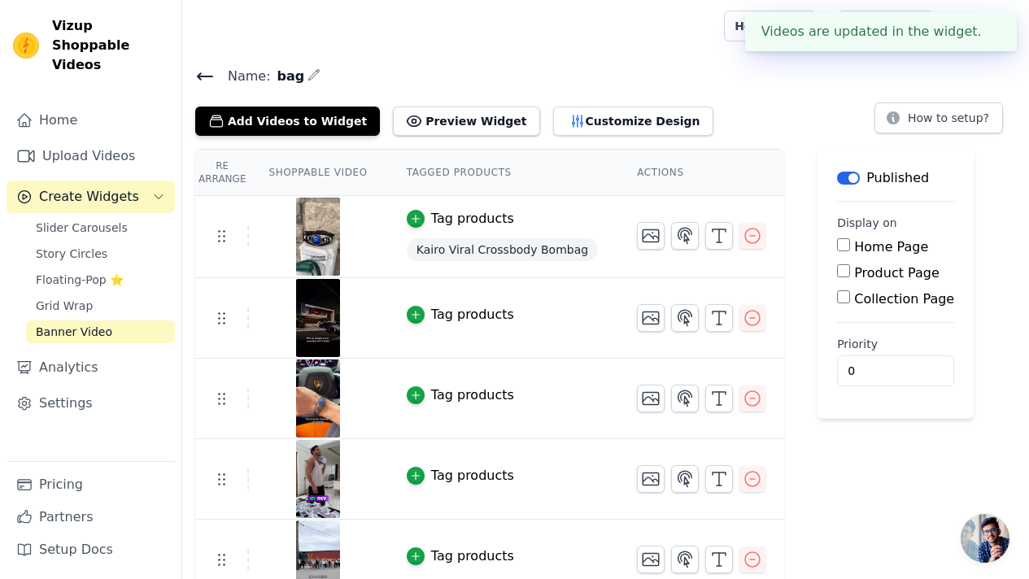
click at [863, 278] on label "Product Page" at bounding box center [896, 272] width 85 height 15
click at [850, 277] on input "Product Page" at bounding box center [843, 270] width 13 height 13
checkbox input "true"
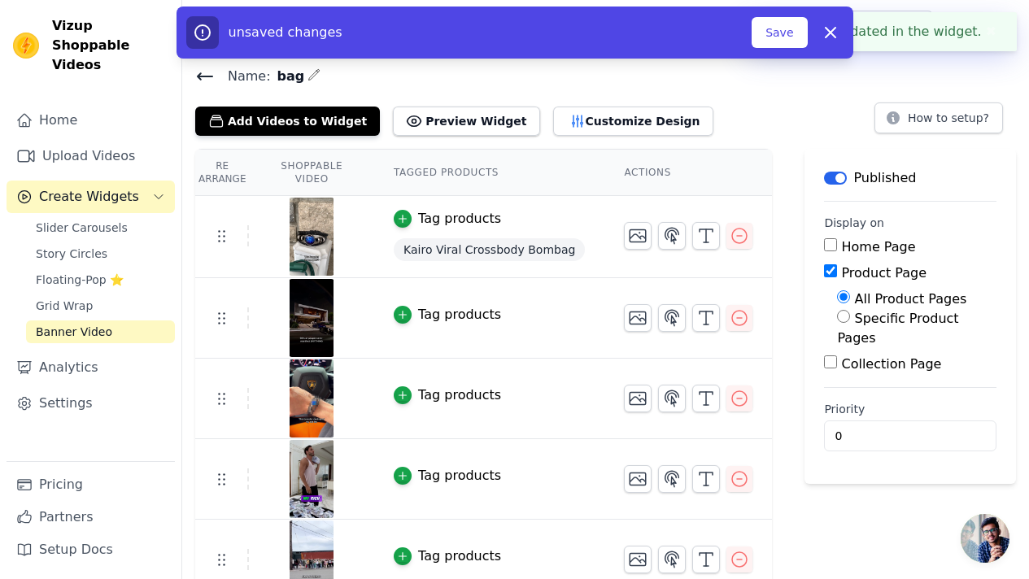
click at [871, 321] on label "Specific Product Pages" at bounding box center [897, 328] width 121 height 35
click at [850, 321] on input "Specific Product Pages" at bounding box center [843, 316] width 13 height 13
radio input "true"
click at [863, 361] on button "Select Products" at bounding box center [891, 375] width 109 height 28
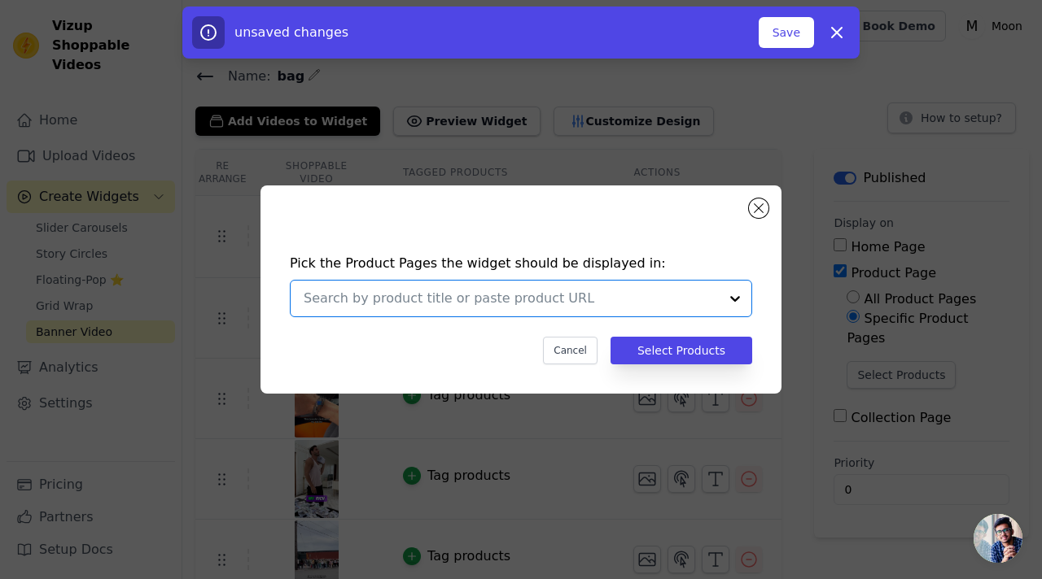
click at [594, 291] on input "text" at bounding box center [511, 299] width 415 height 20
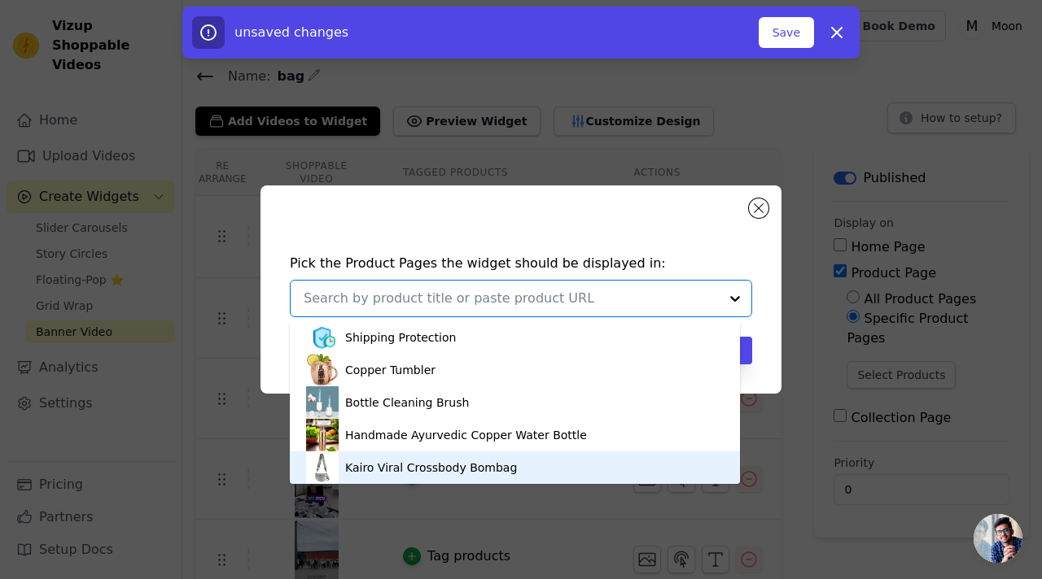
click at [455, 481] on div "Kairo Viral Crossbody Bombag" at bounding box center [514, 468] width 417 height 33
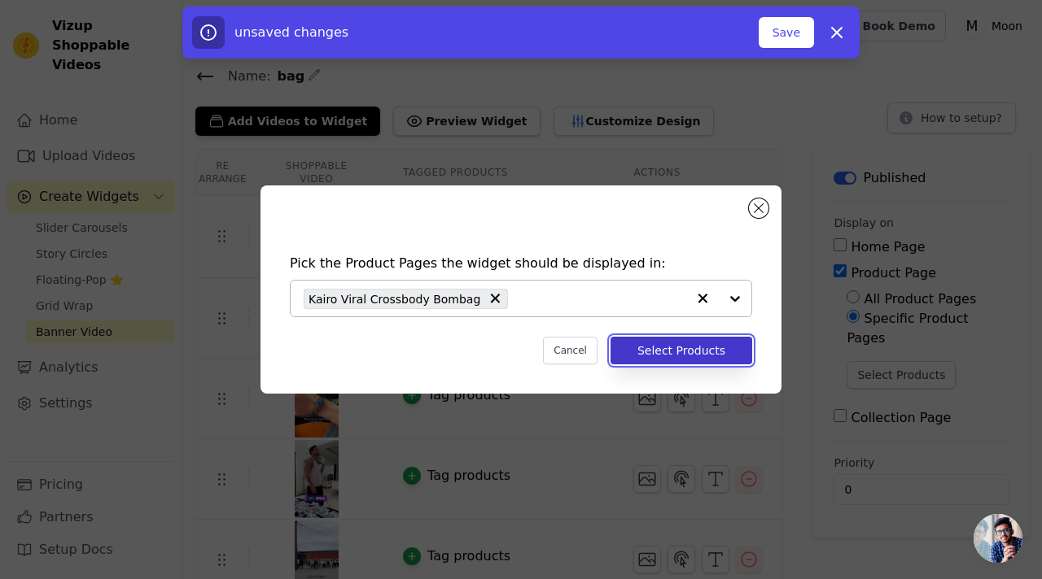
click at [710, 358] on button "Select Products" at bounding box center [681, 351] width 142 height 28
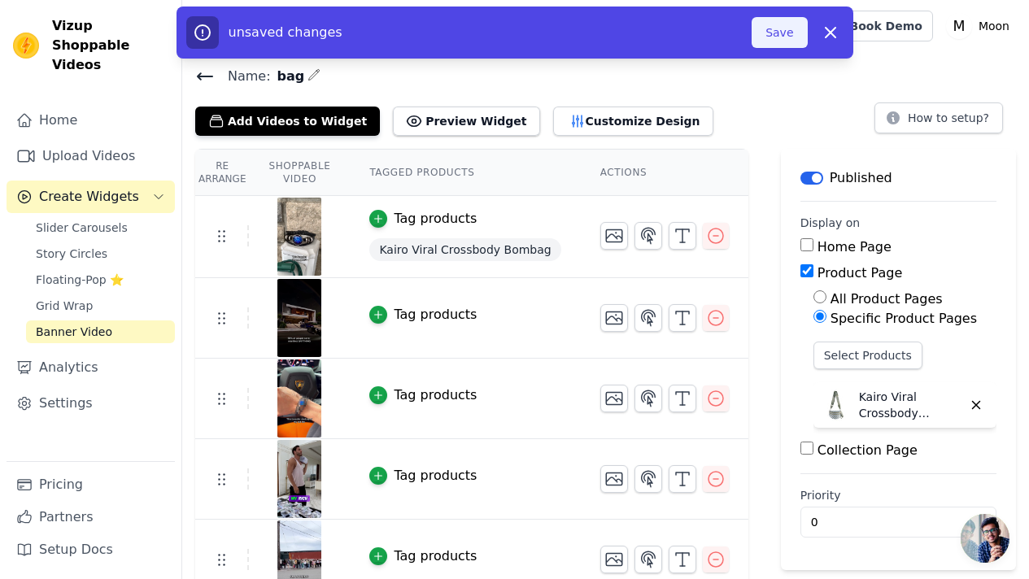
click at [778, 39] on button "Save" at bounding box center [779, 32] width 55 height 31
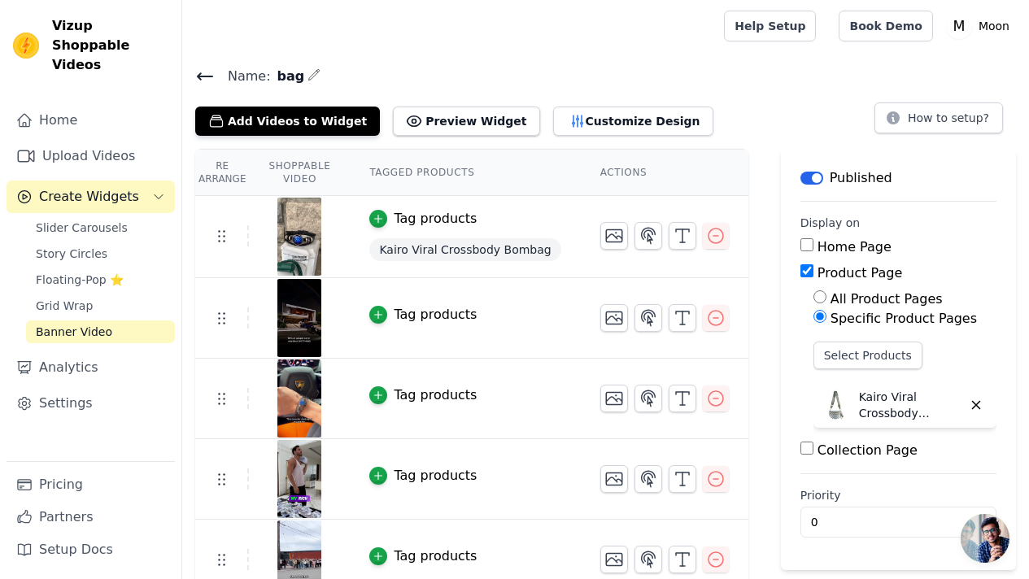
scroll to position [20, 0]
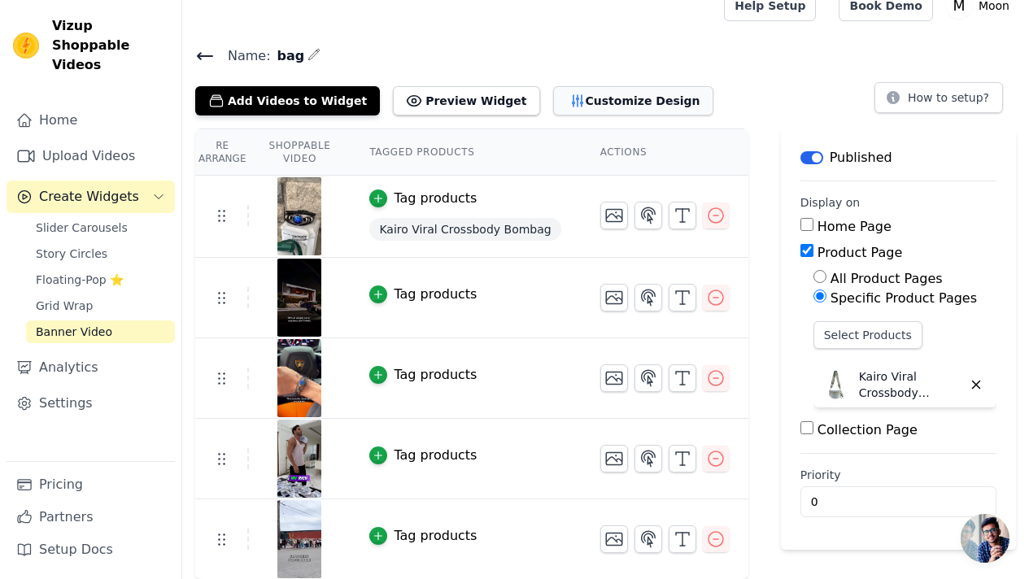
click at [613, 111] on button "Customize Design" at bounding box center [633, 100] width 160 height 29
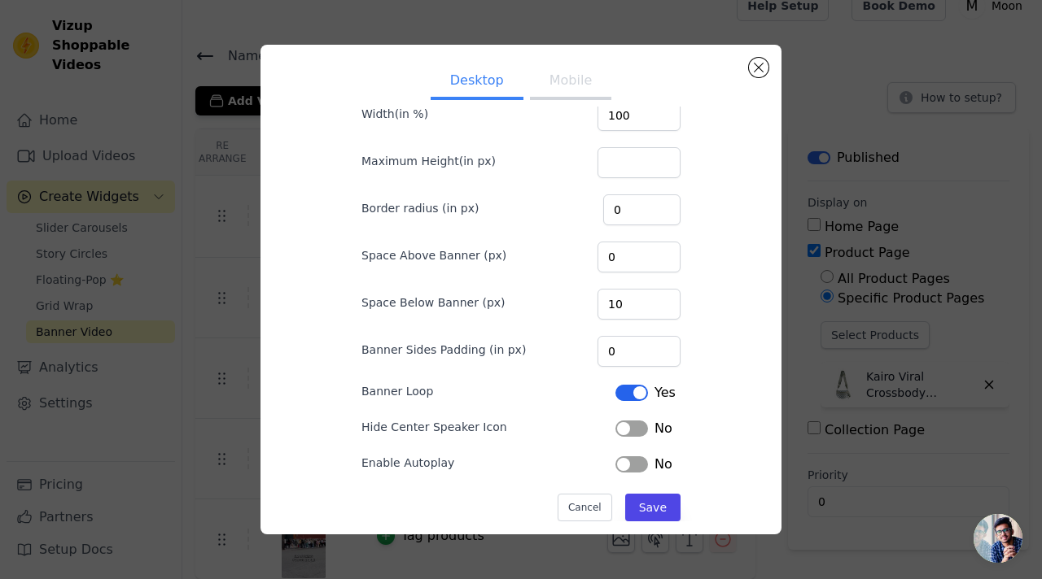
scroll to position [75, 0]
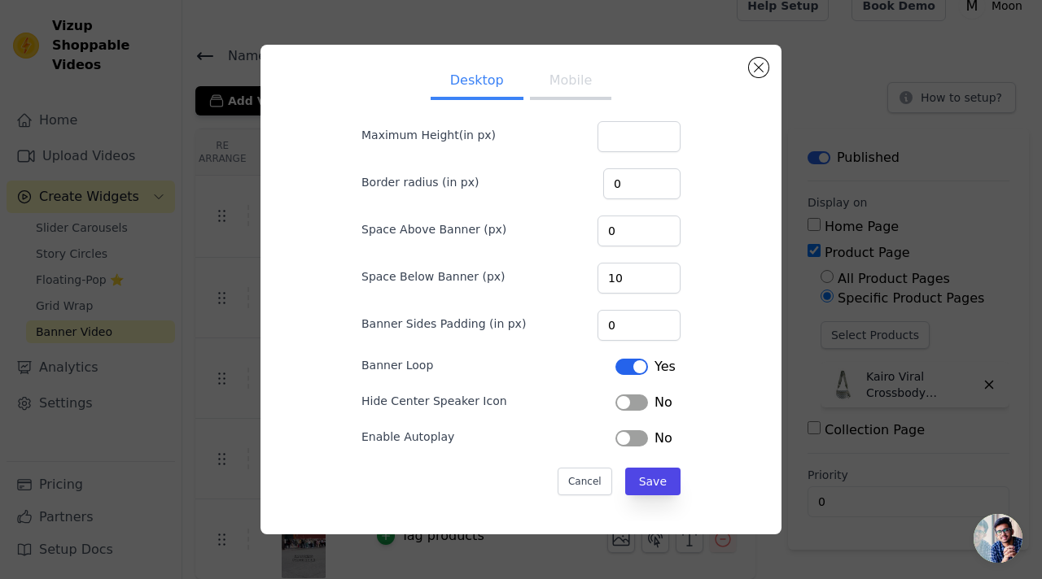
click at [616, 439] on button "Label" at bounding box center [631, 438] width 33 height 16
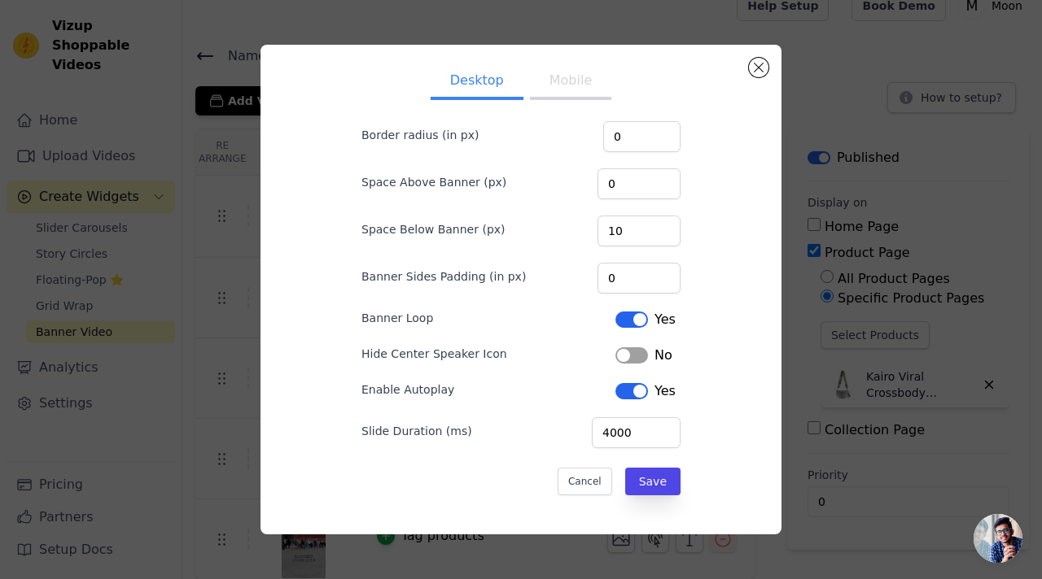
click at [558, 76] on button "Mobile" at bounding box center [570, 82] width 81 height 36
click at [760, 70] on button "Close modal" at bounding box center [759, 68] width 20 height 20
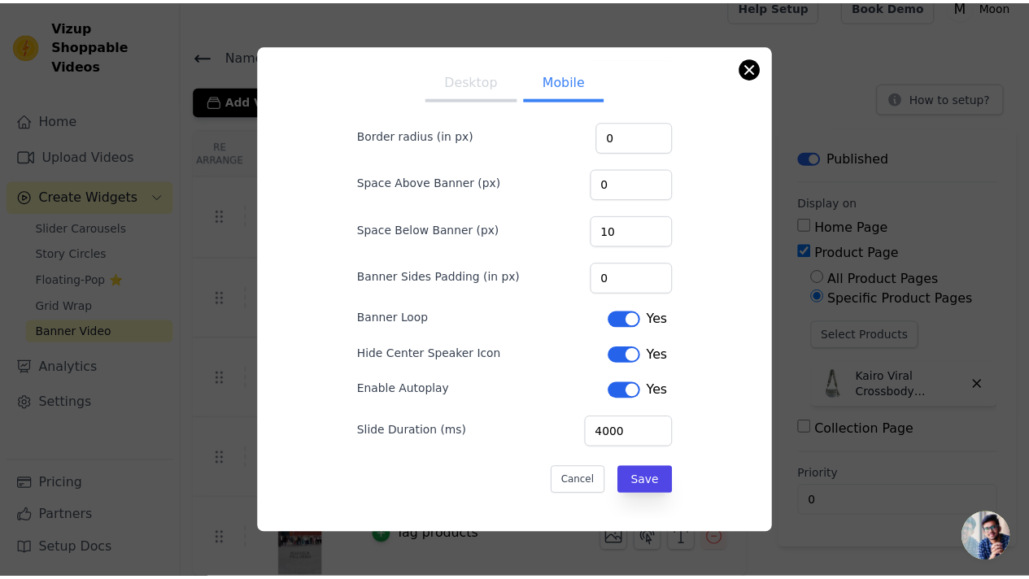
scroll to position [20, 0]
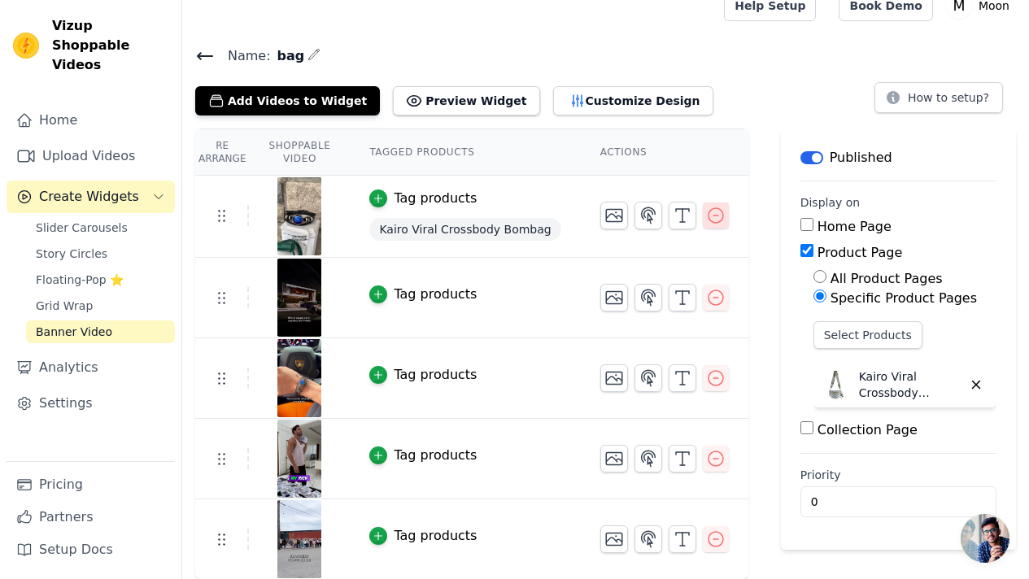
click at [714, 214] on icon "button" at bounding box center [716, 216] width 20 height 20
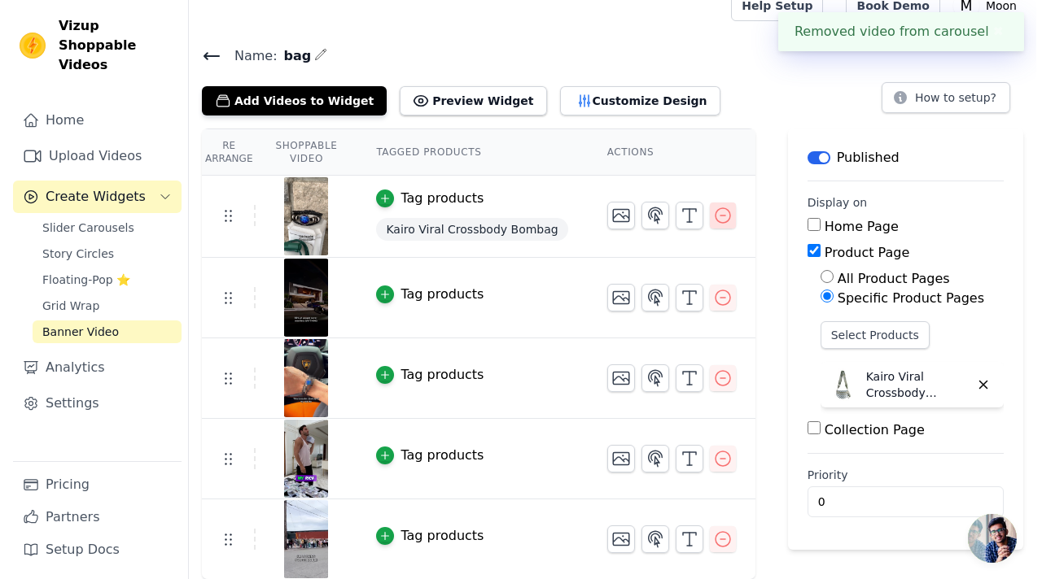
scroll to position [0, 0]
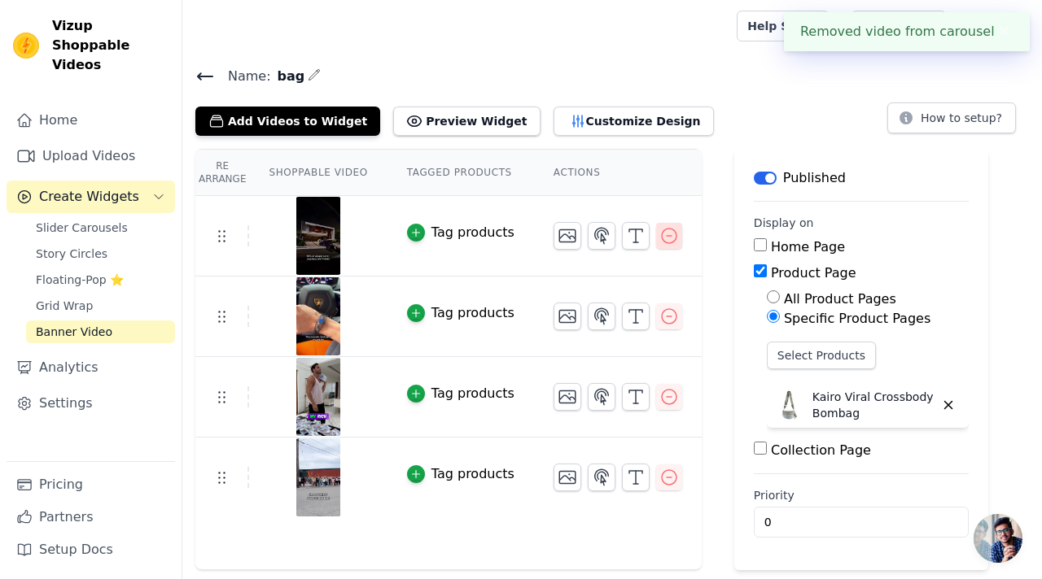
click at [667, 233] on icon "button" at bounding box center [669, 236] width 20 height 20
